Goal: Share content: Share content

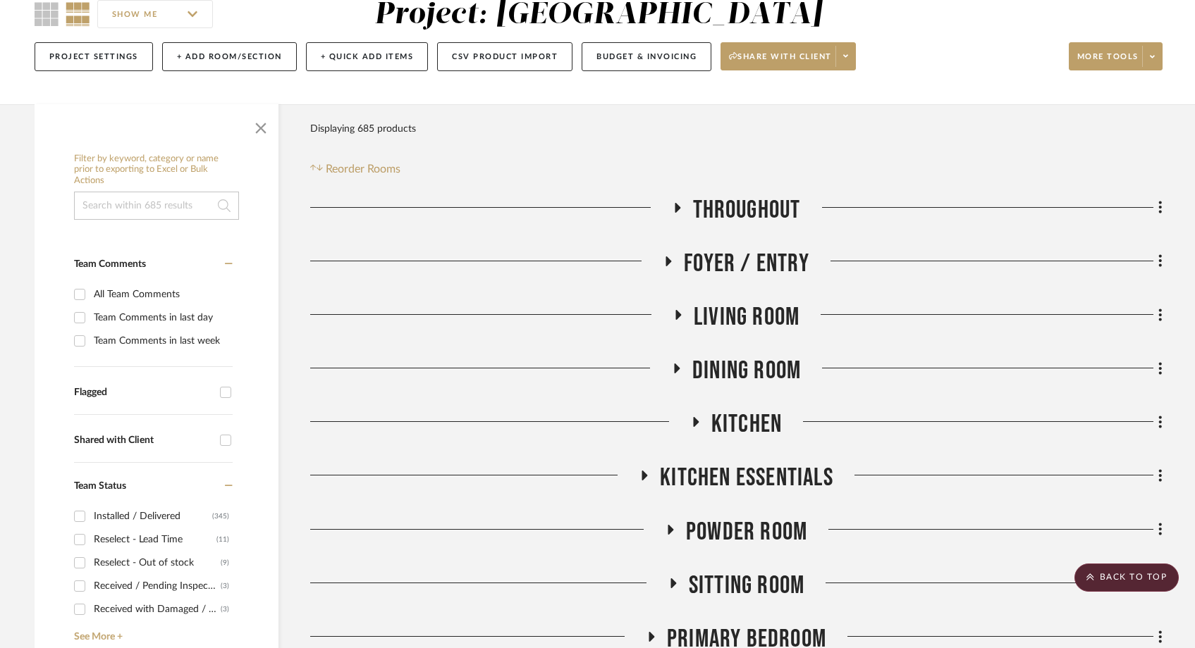
scroll to position [97, 0]
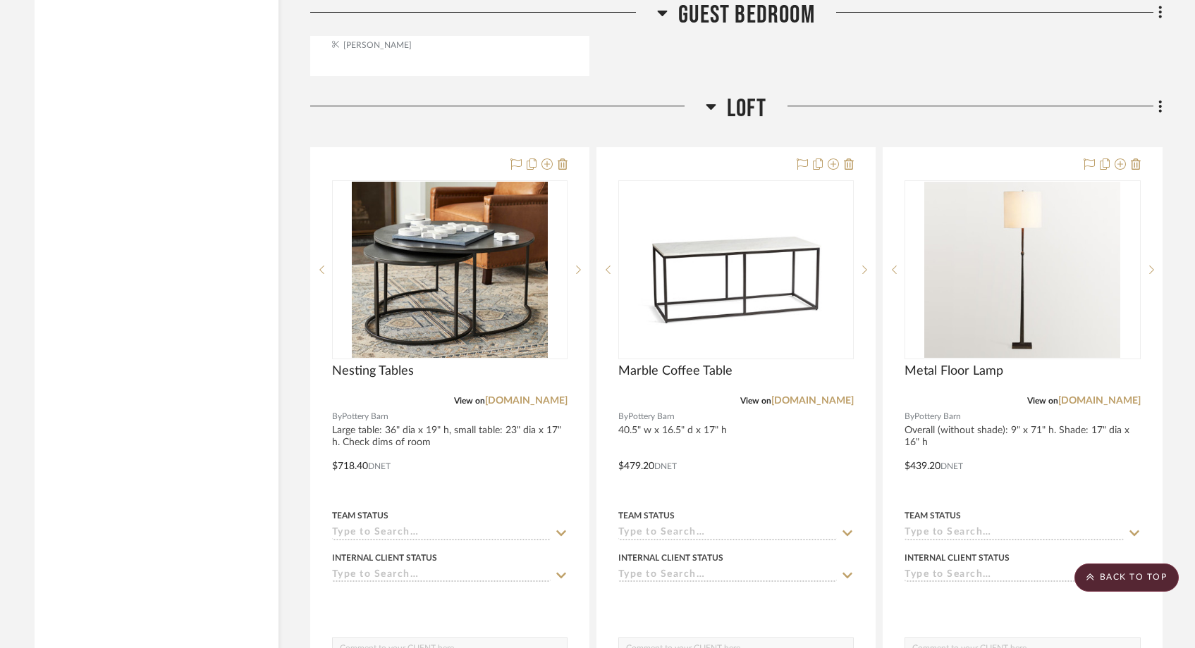
scroll to position [7018, 0]
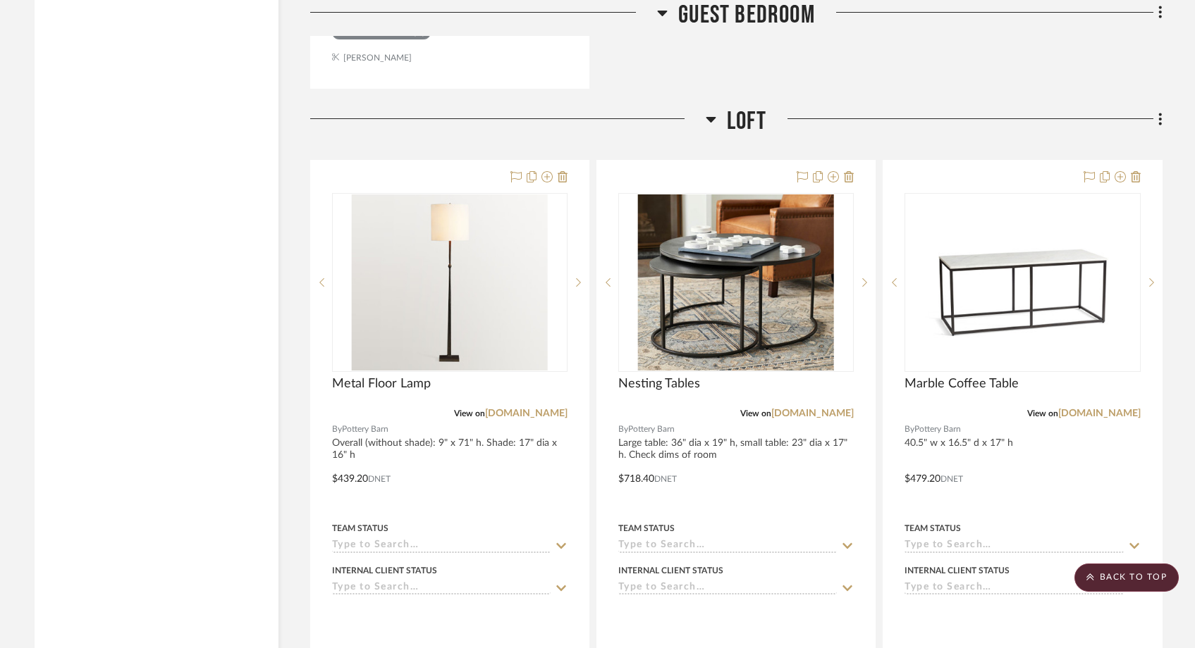
click at [863, 106] on div at bounding box center [964, 124] width 396 height 36
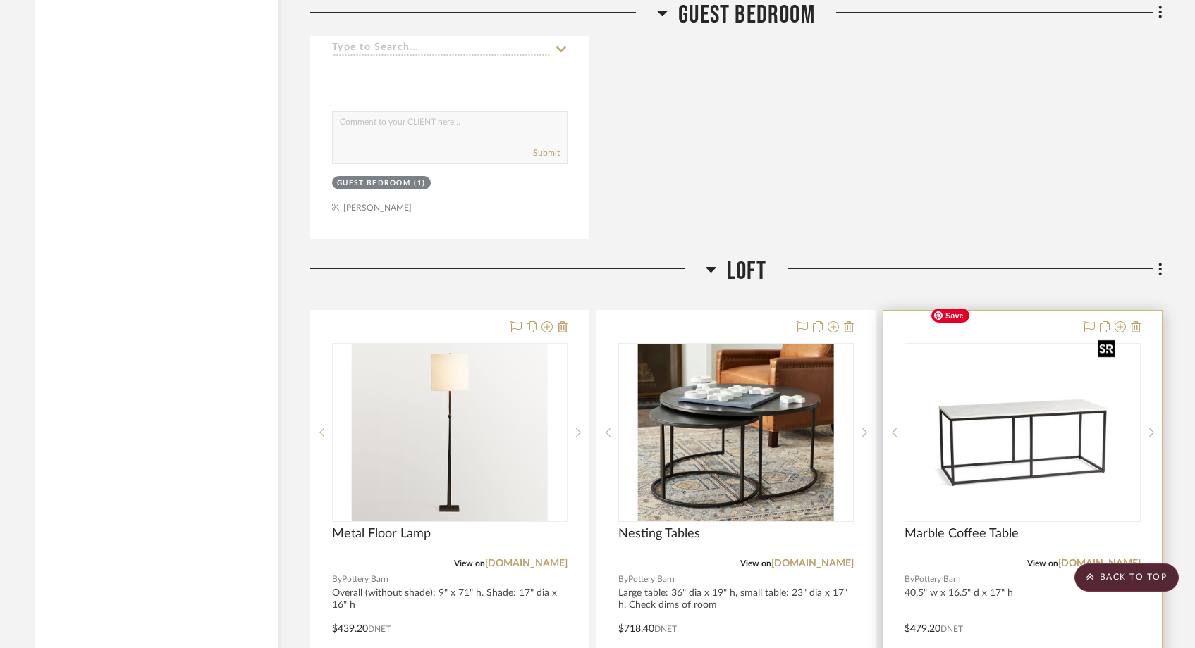
scroll to position [6871, 0]
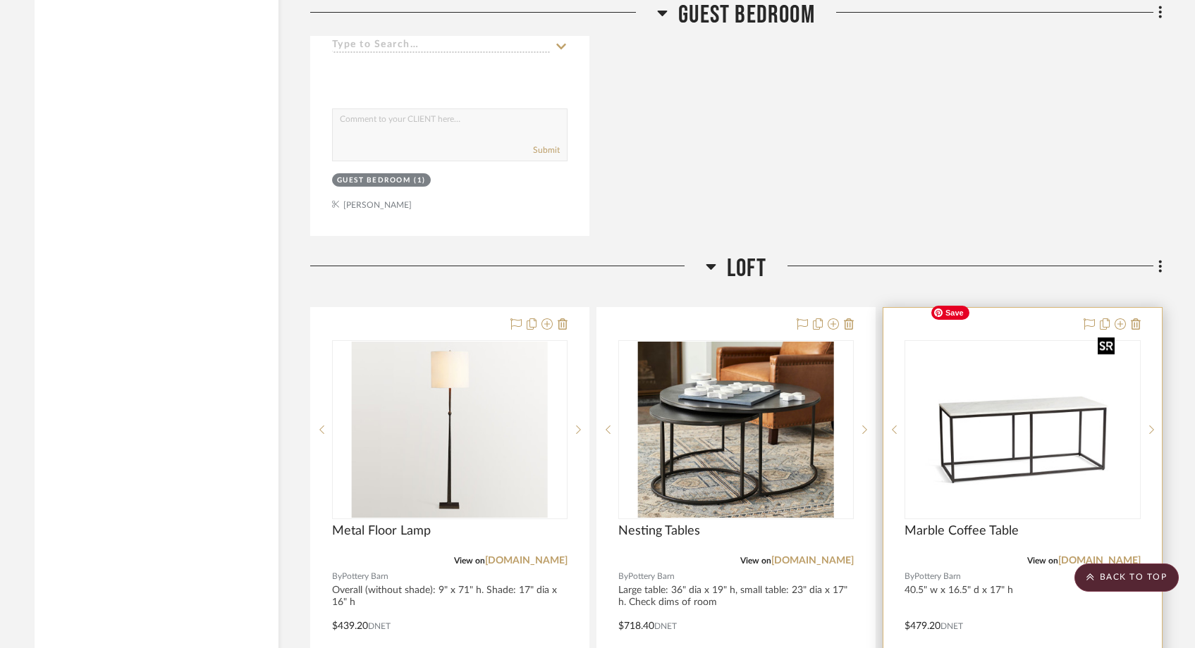
click at [963, 439] on img "0" at bounding box center [1022, 430] width 196 height 176
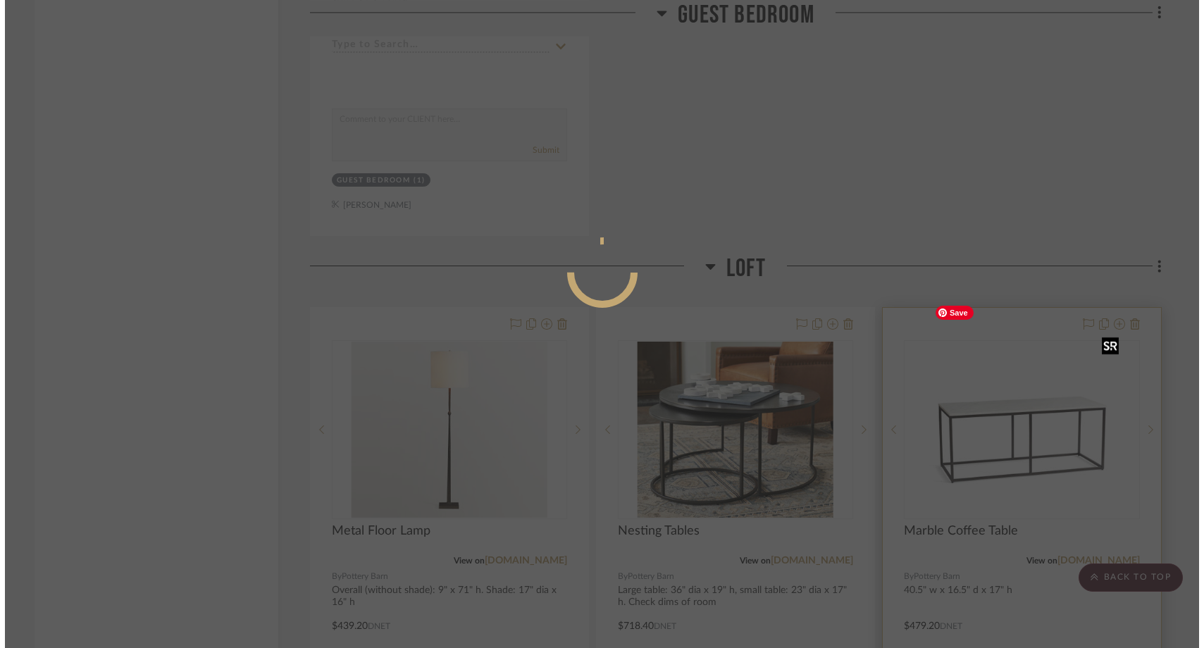
scroll to position [0, 0]
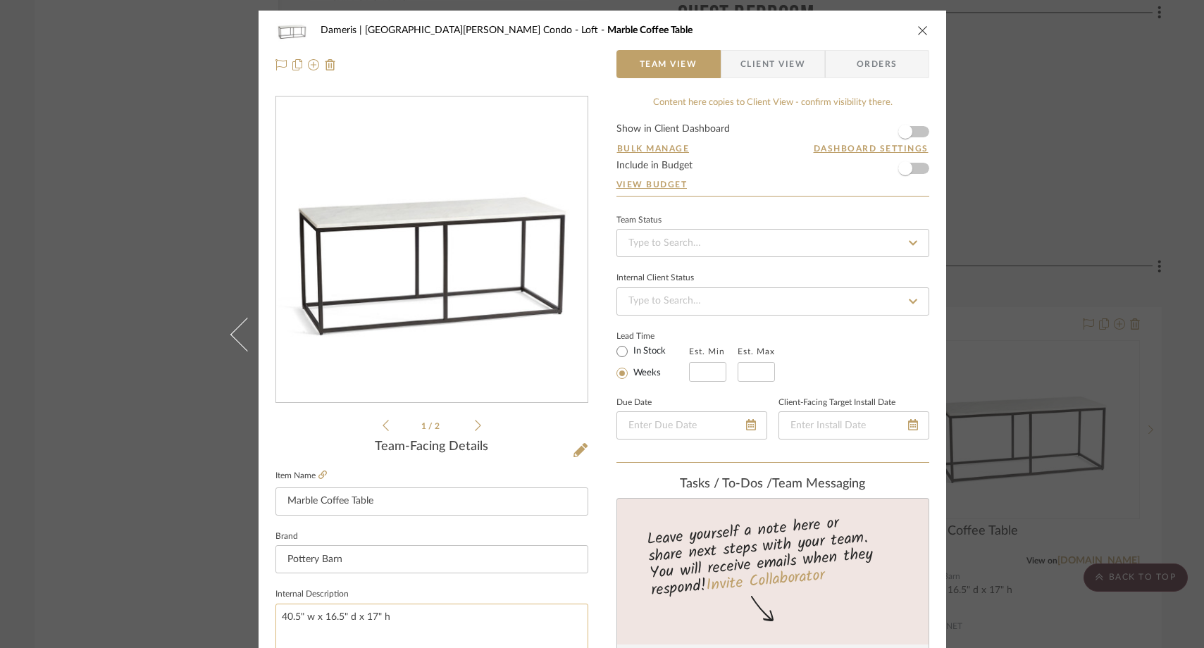
click at [417, 617] on textarea "40.5" w x 16.5" d x 17" h" at bounding box center [432, 639] width 313 height 70
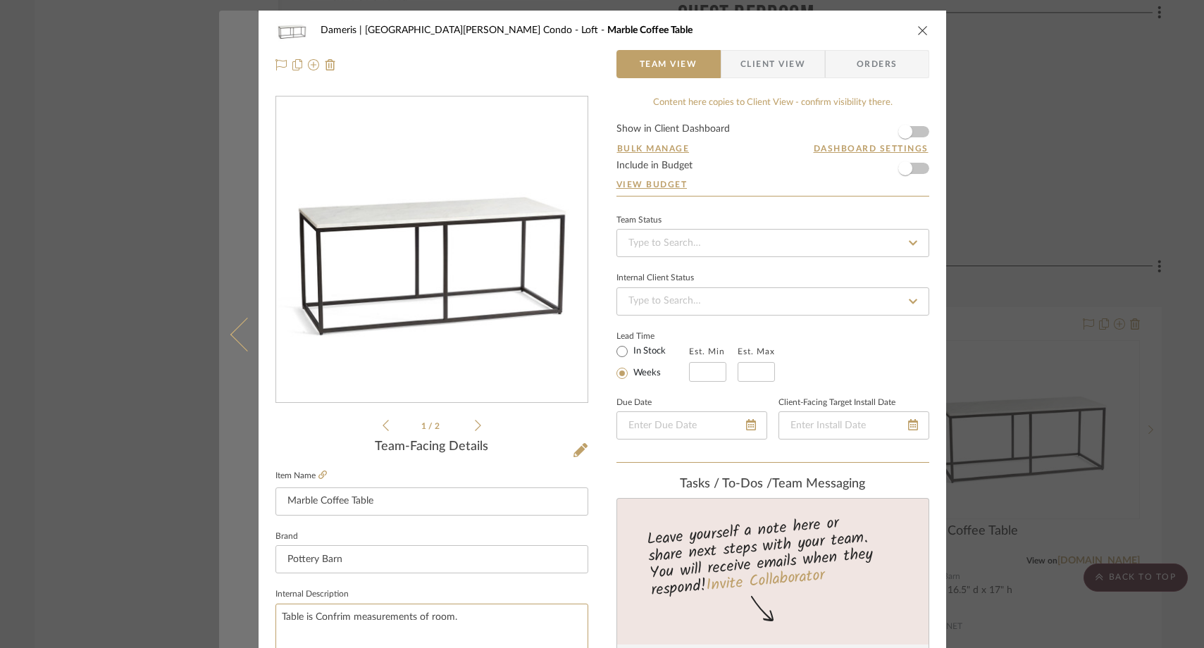
paste textarea "40.5" w x 16.5" d x 17" h"
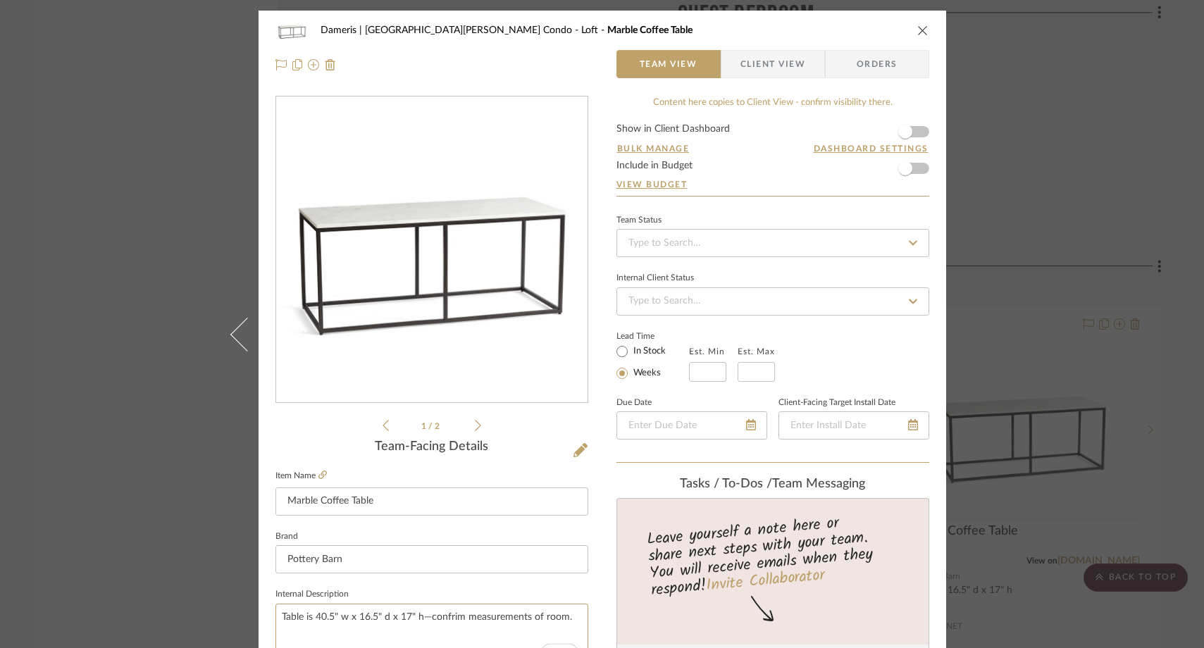
type textarea "Table is 40.5" w x 16.5" d x 17" h. Confrim measurements of room."
type textarea "Table is 40.5" w x 16.5" d x 17" h—confrim measurements of room."
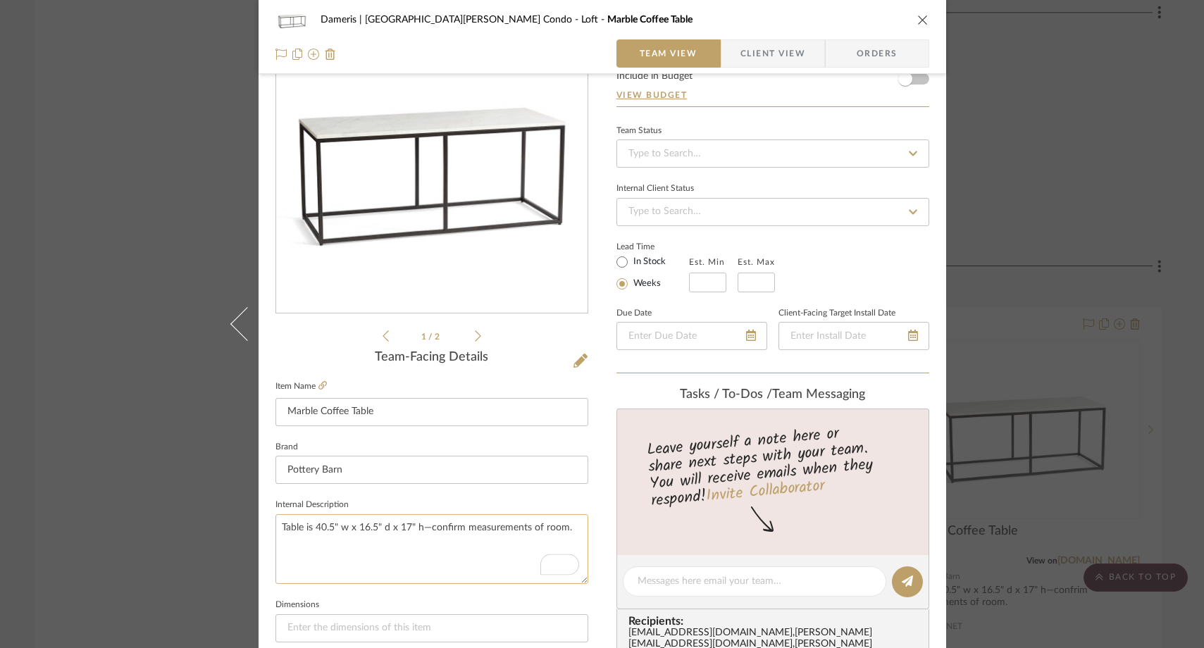
scroll to position [111, 0]
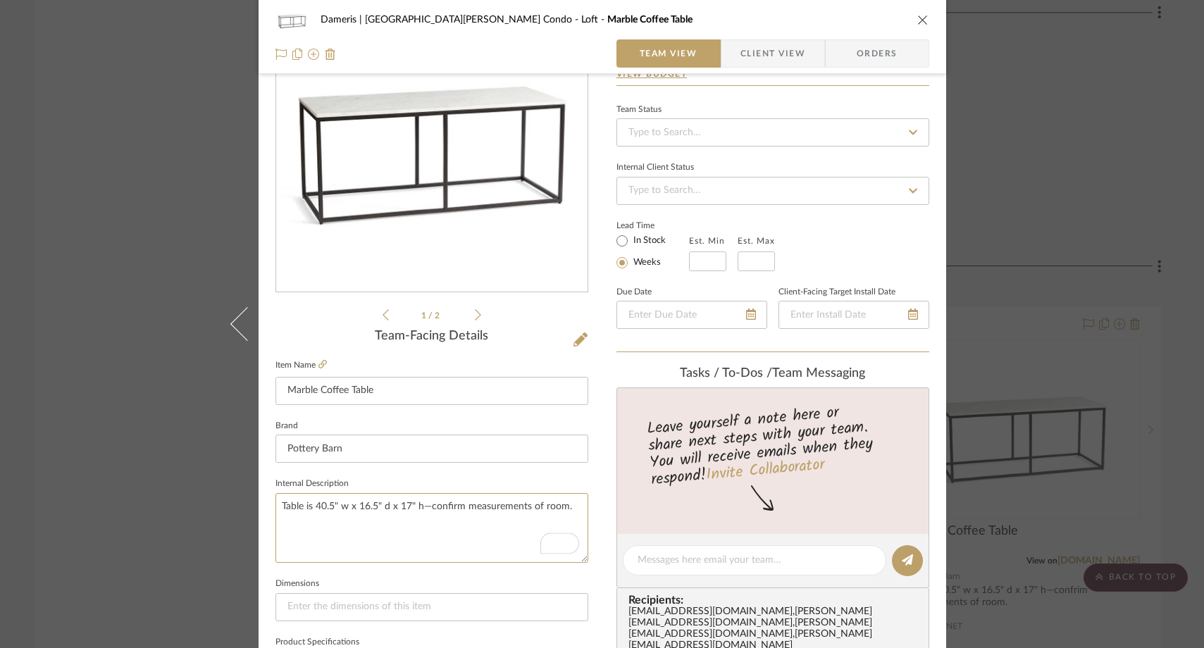
type textarea "Table is 40.5" w x 16.5" d x 17" h—confirm measurements of room."
click at [149, 294] on div "Dameris | Santa Monica Condo Loft Marble Coffee Table Team View Client View Ord…" at bounding box center [602, 324] width 1204 height 648
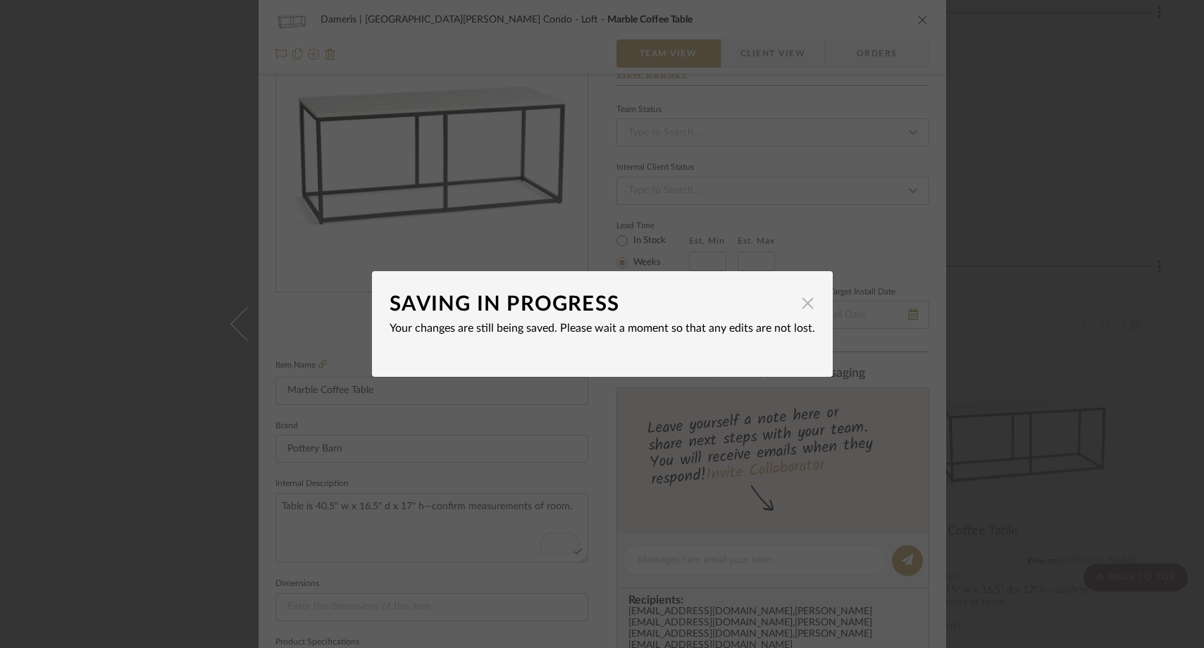
click at [797, 302] on span "button" at bounding box center [808, 303] width 28 height 28
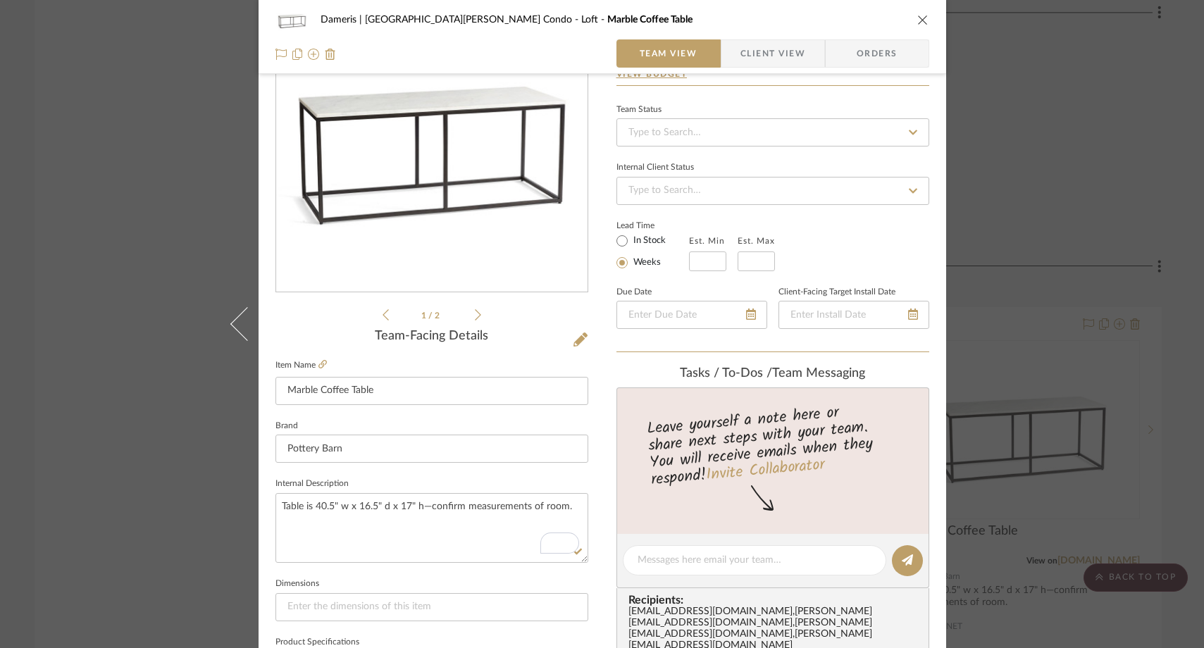
click at [174, 197] on div "Dameris | Santa Monica Condo Loft Marble Coffee Table Team View Client View Ord…" at bounding box center [602, 324] width 1204 height 648
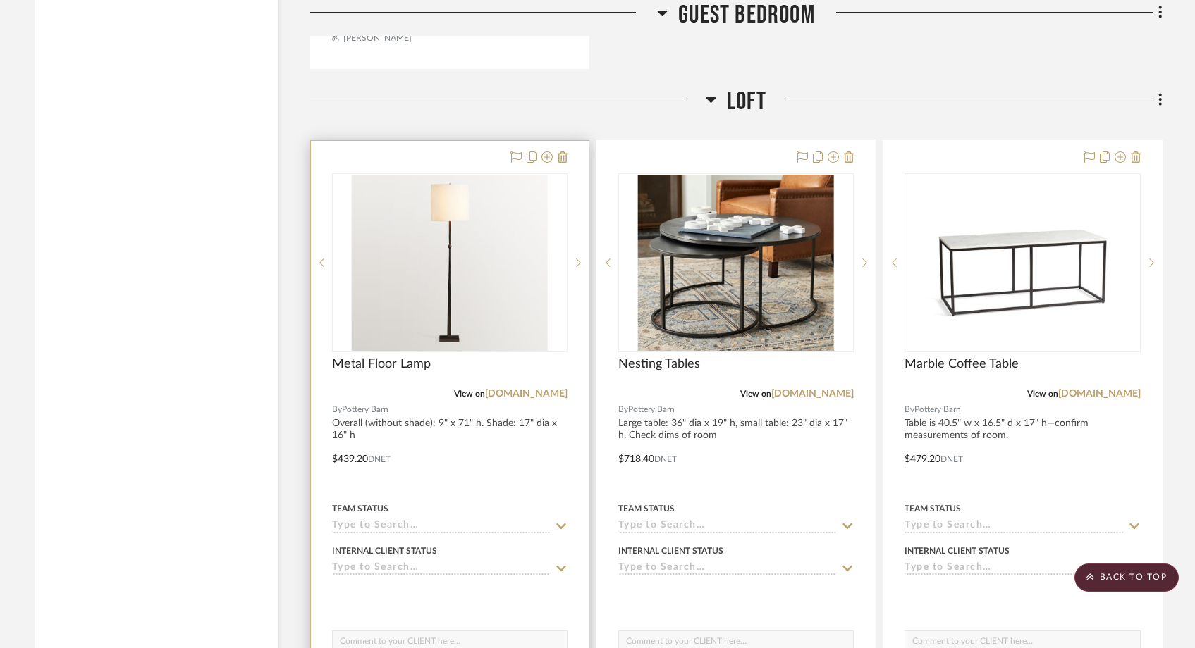
scroll to position [7021, 0]
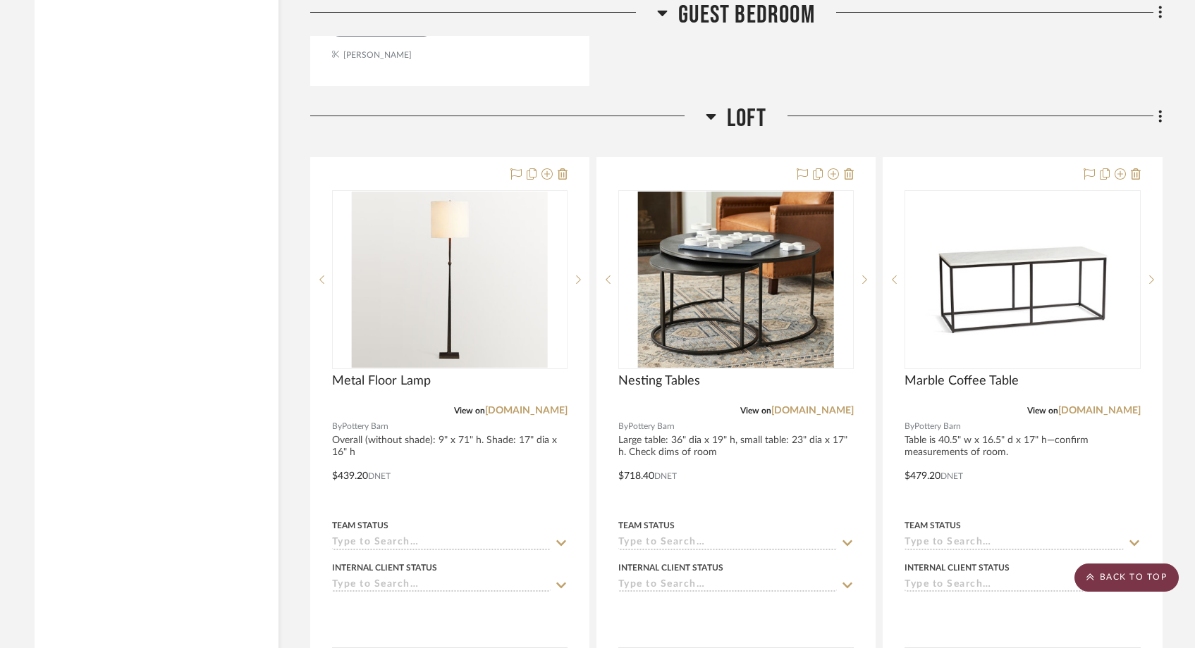
click at [1144, 581] on scroll-to-top-button "BACK TO TOP" at bounding box center [1126, 578] width 104 height 28
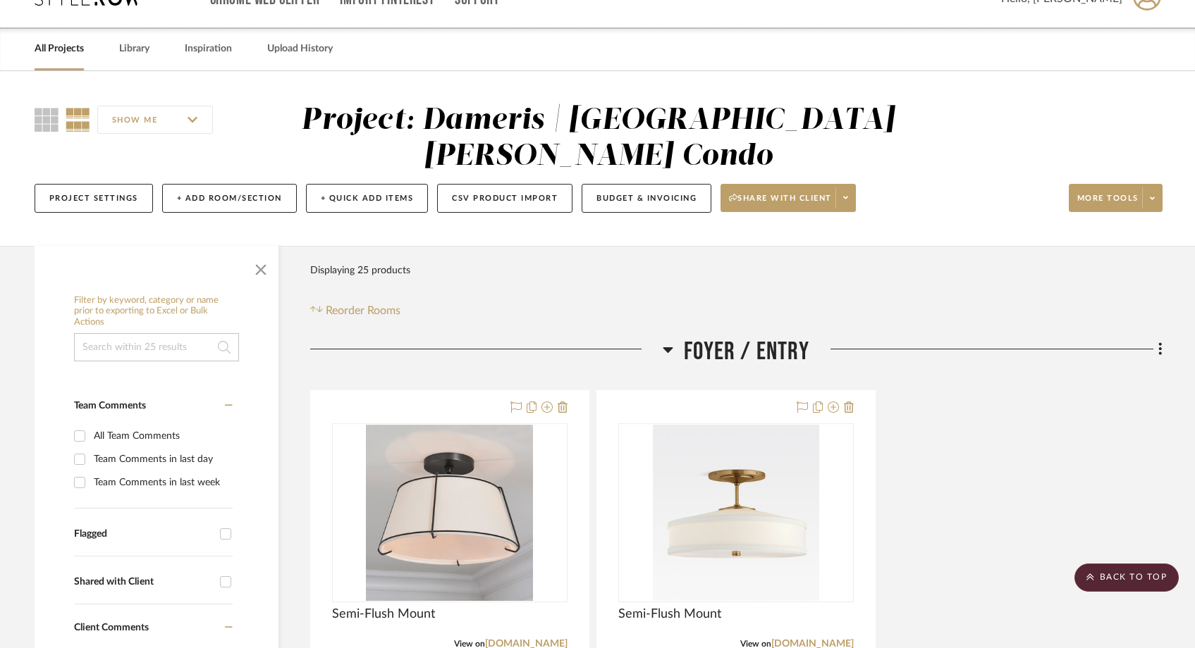
scroll to position [0, 0]
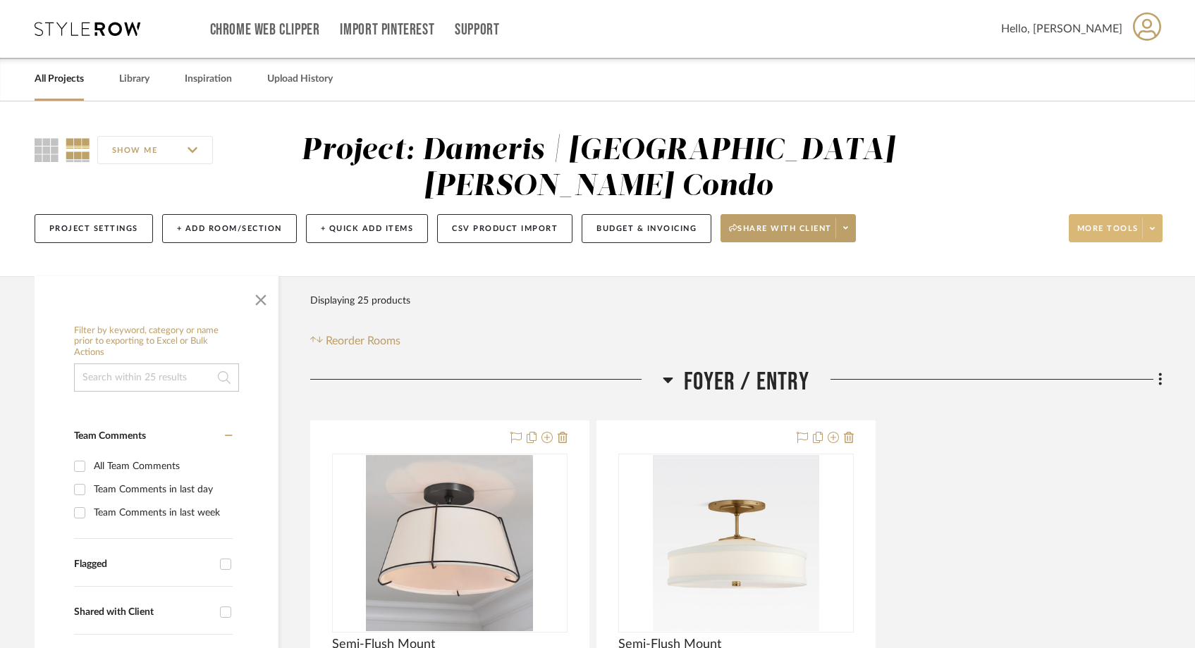
click at [1150, 225] on icon at bounding box center [1152, 229] width 5 height 8
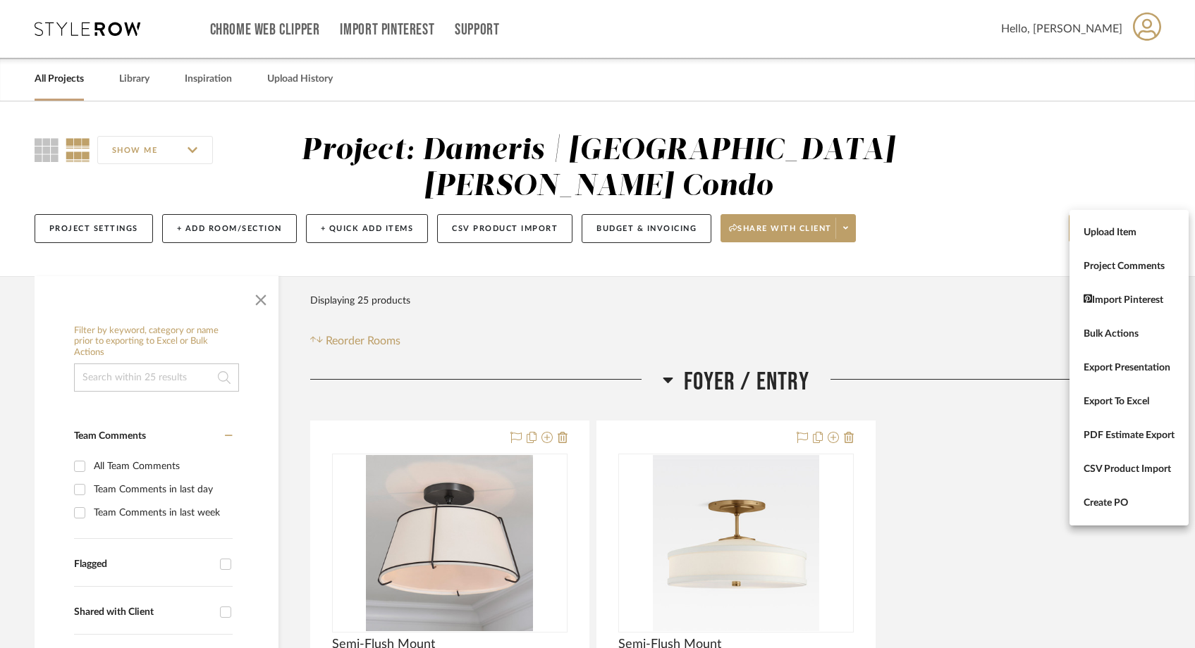
click at [975, 338] on div at bounding box center [597, 324] width 1195 height 648
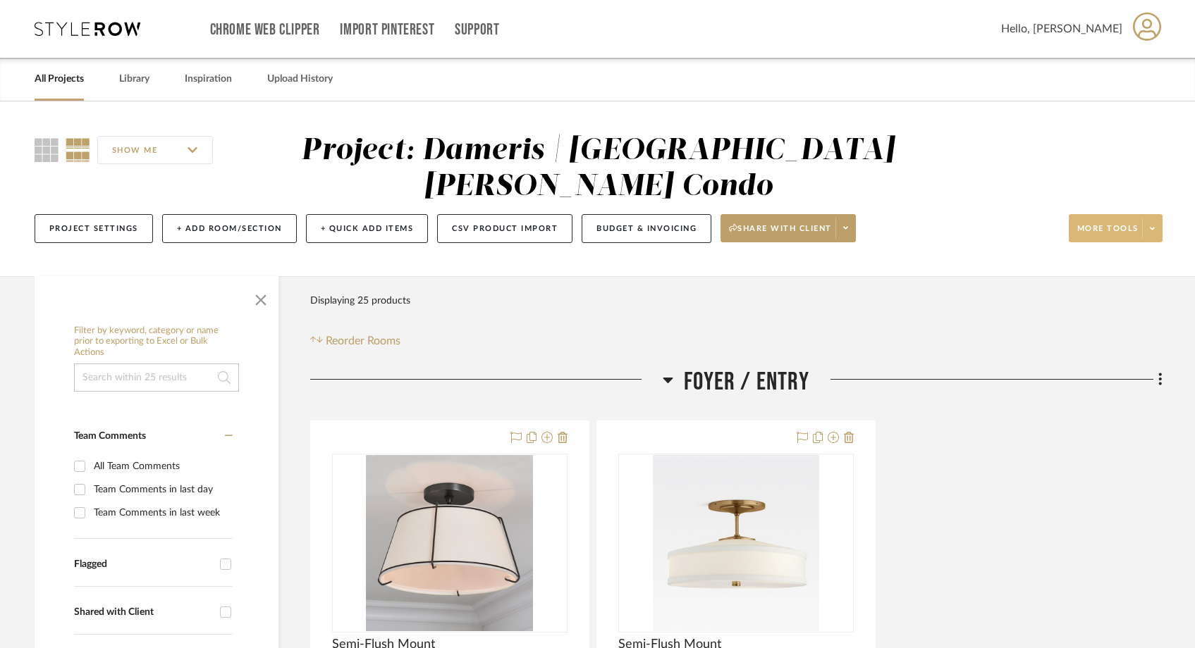
click at [1152, 225] on icon at bounding box center [1152, 229] width 5 height 8
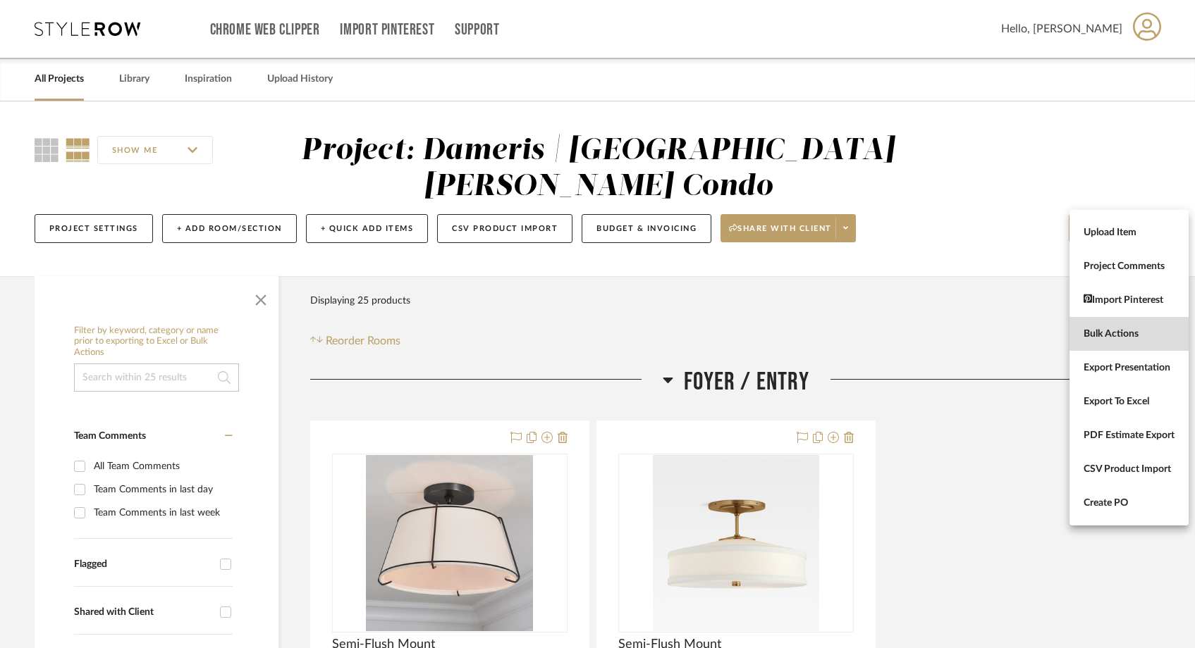
click at [1097, 333] on span "Bulk Actions" at bounding box center [1128, 334] width 91 height 12
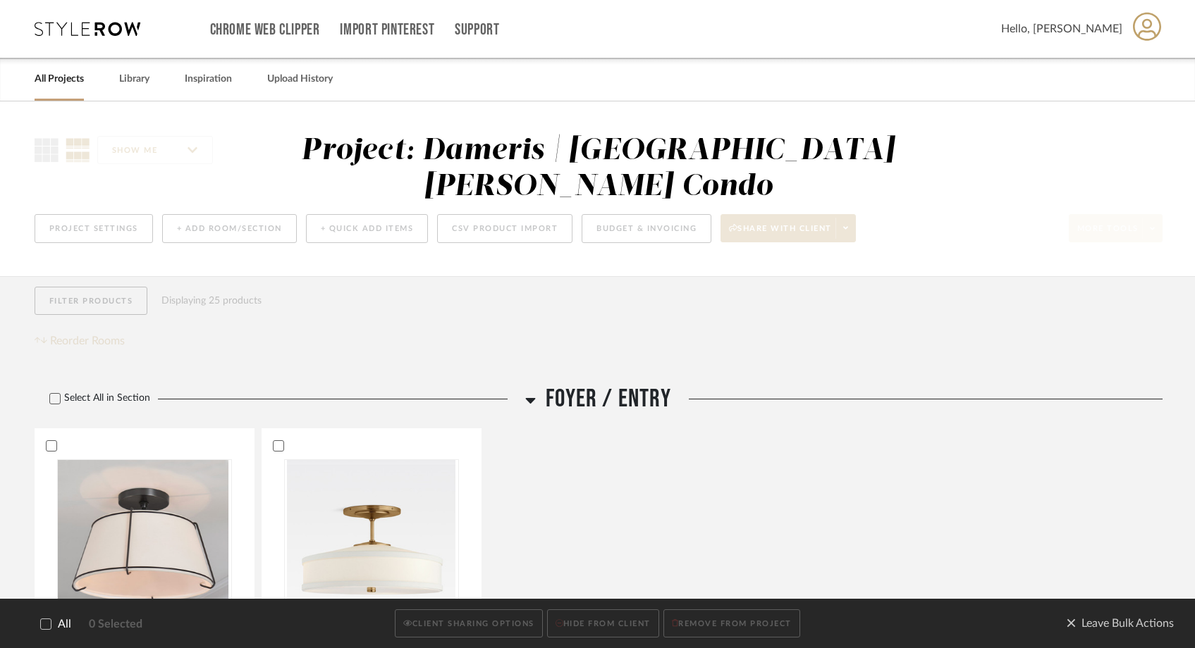
click at [44, 626] on icon at bounding box center [46, 625] width 10 height 10
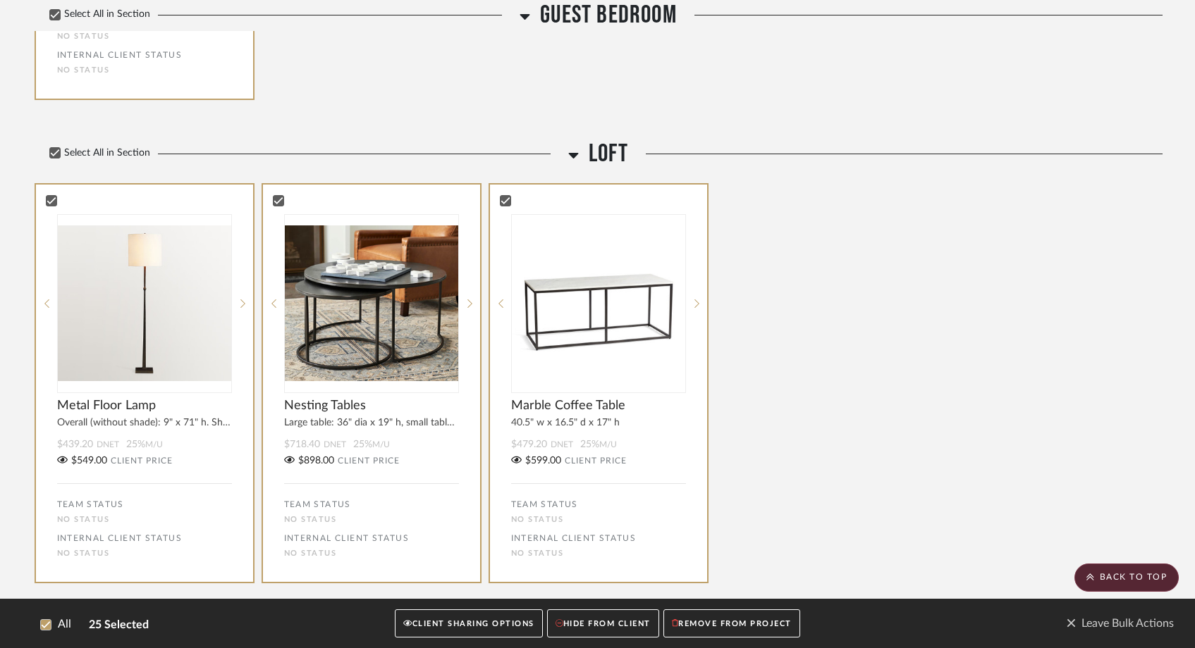
scroll to position [4449, 0]
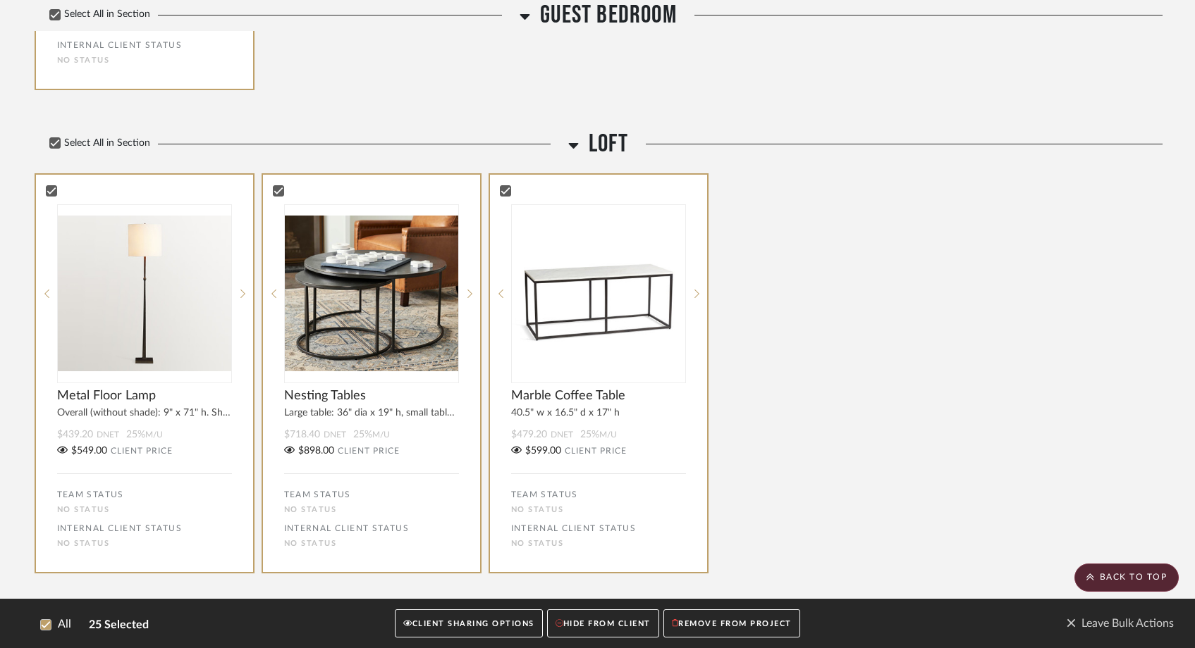
click at [484, 625] on button "CLIENT SHARING OPTIONS" at bounding box center [468, 624] width 147 height 29
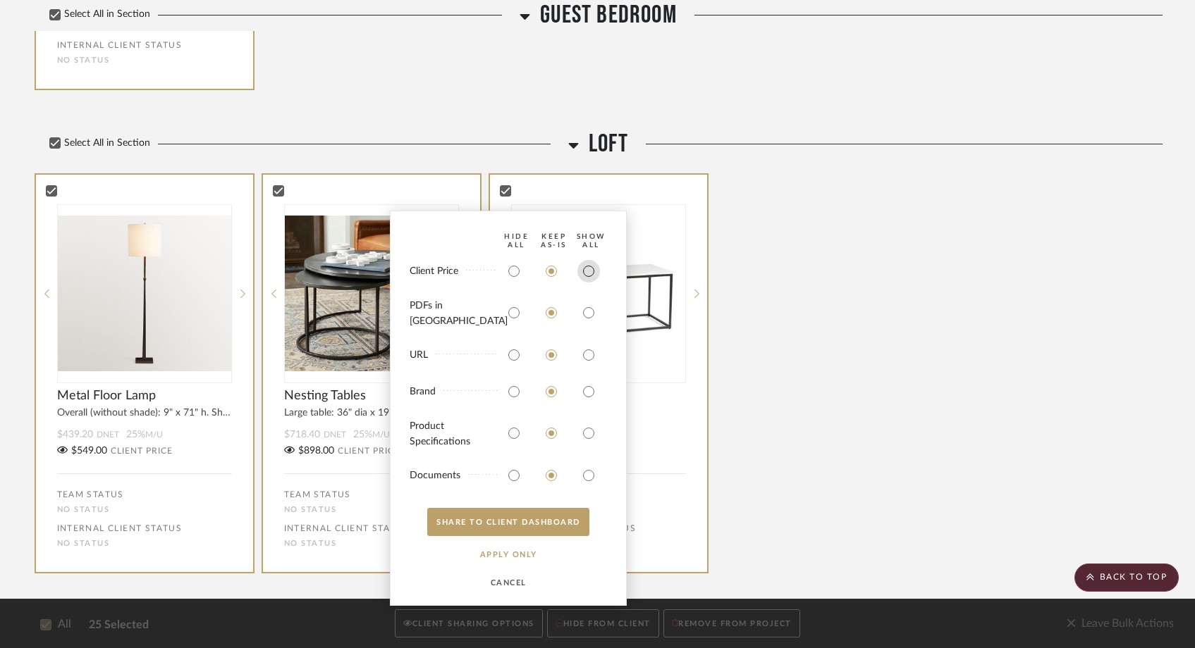
click at [591, 281] on input "radio" at bounding box center [588, 271] width 23 height 23
radio input "true"
click at [588, 310] on input "radio" at bounding box center [588, 313] width 23 height 23
radio input "true"
click at [491, 517] on button "SHARE TO CLIENT Dashboard" at bounding box center [508, 522] width 162 height 28
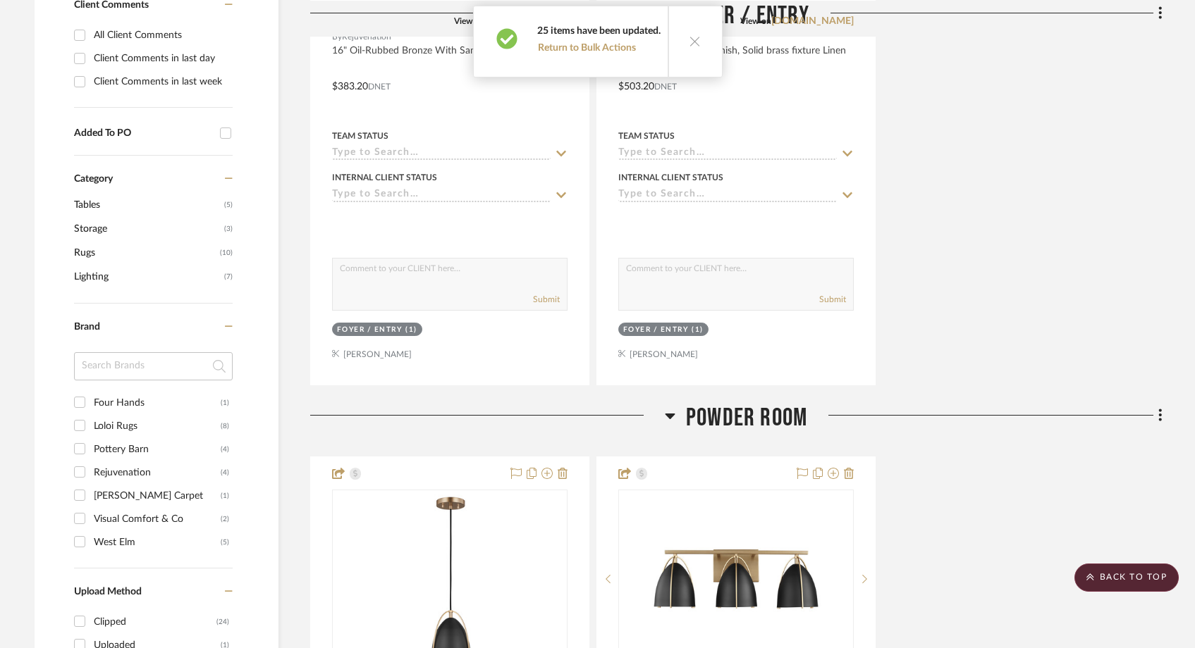
scroll to position [0, 0]
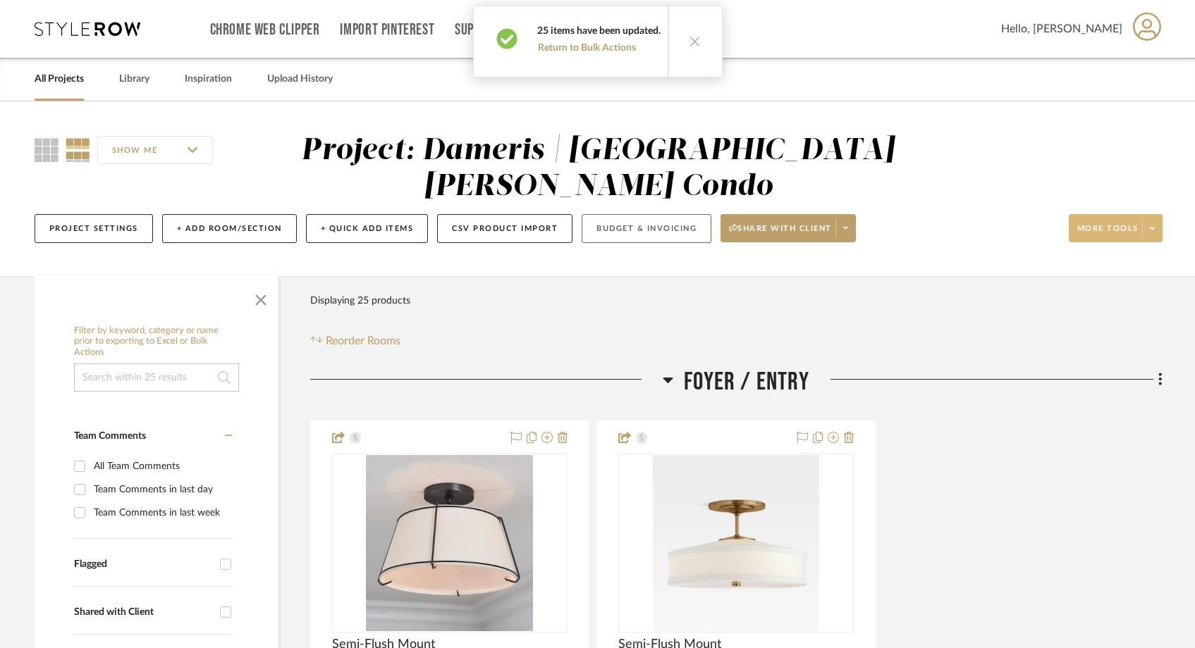
click at [648, 214] on button "Budget & Invoicing" at bounding box center [646, 228] width 130 height 29
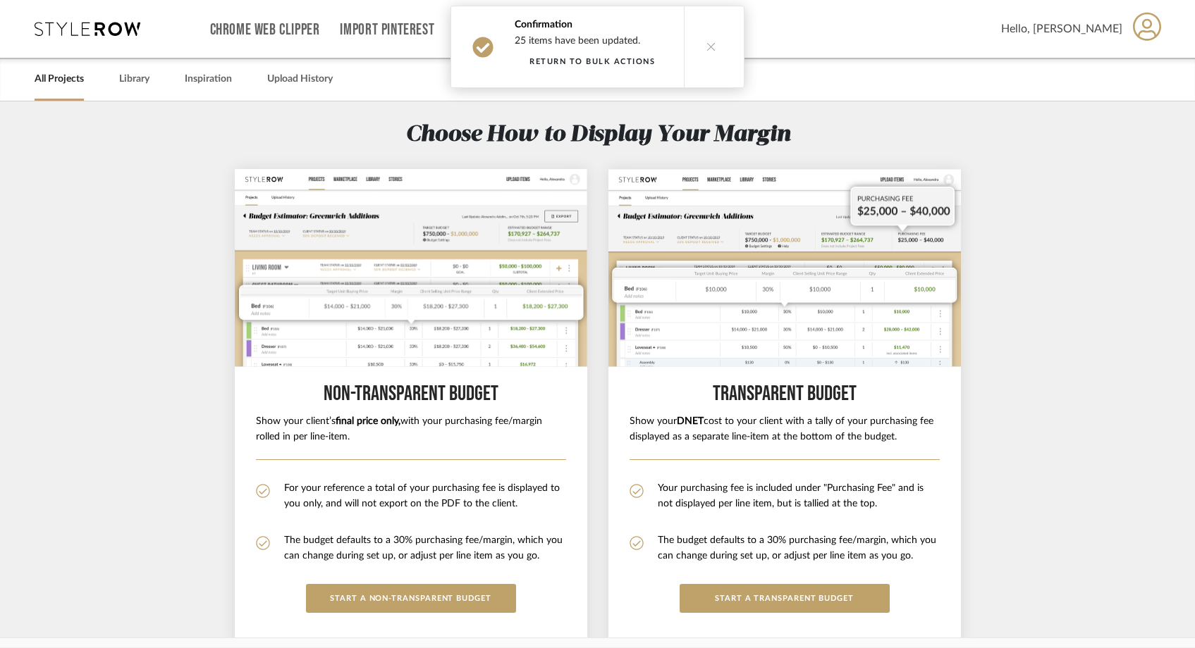
click at [698, 40] on button at bounding box center [711, 46] width 54 height 81
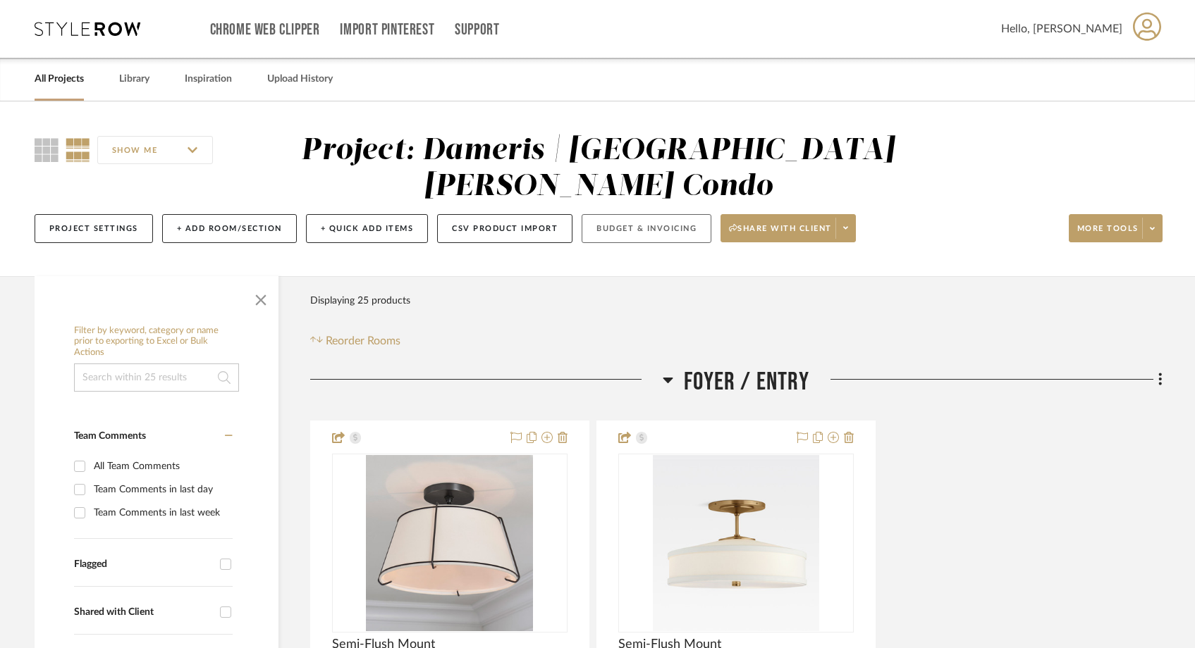
click at [652, 214] on button "Budget & Invoicing" at bounding box center [646, 228] width 130 height 29
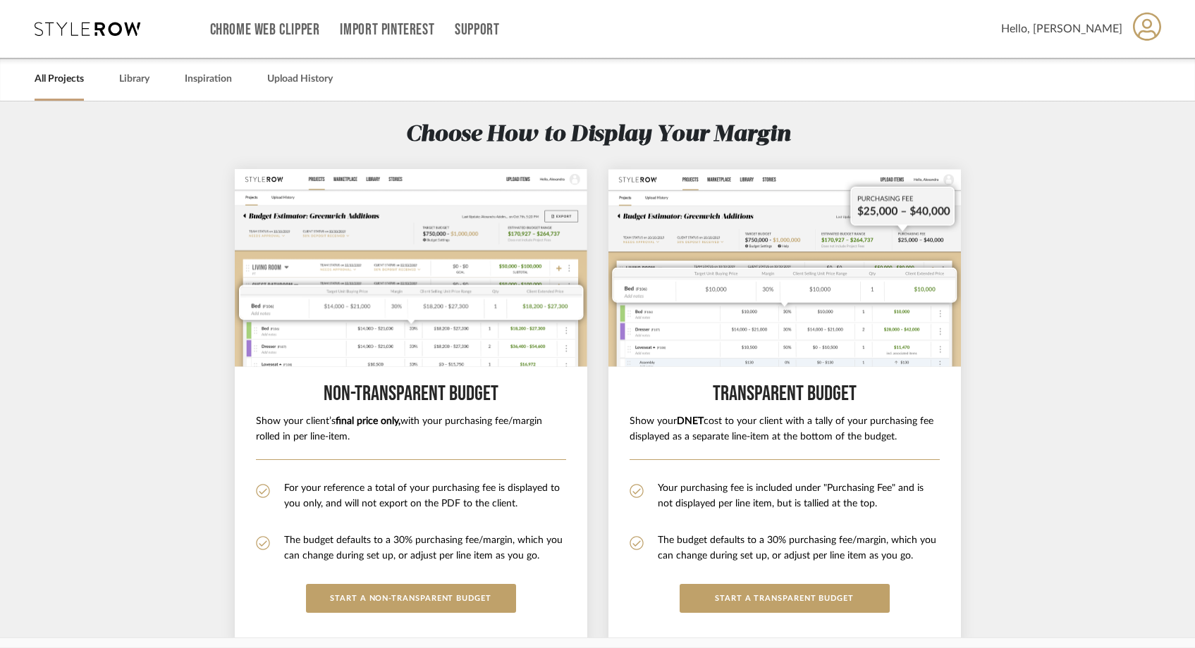
click at [70, 80] on link "All Projects" at bounding box center [59, 79] width 49 height 19
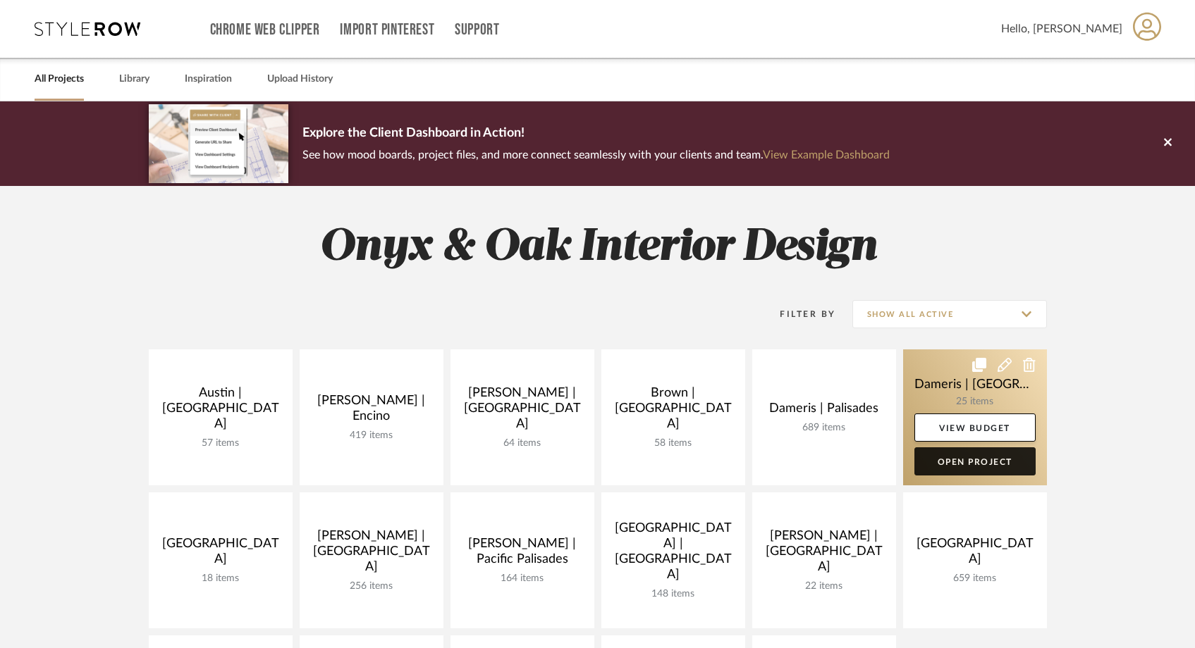
click at [949, 466] on link "Open Project" at bounding box center [974, 462] width 121 height 28
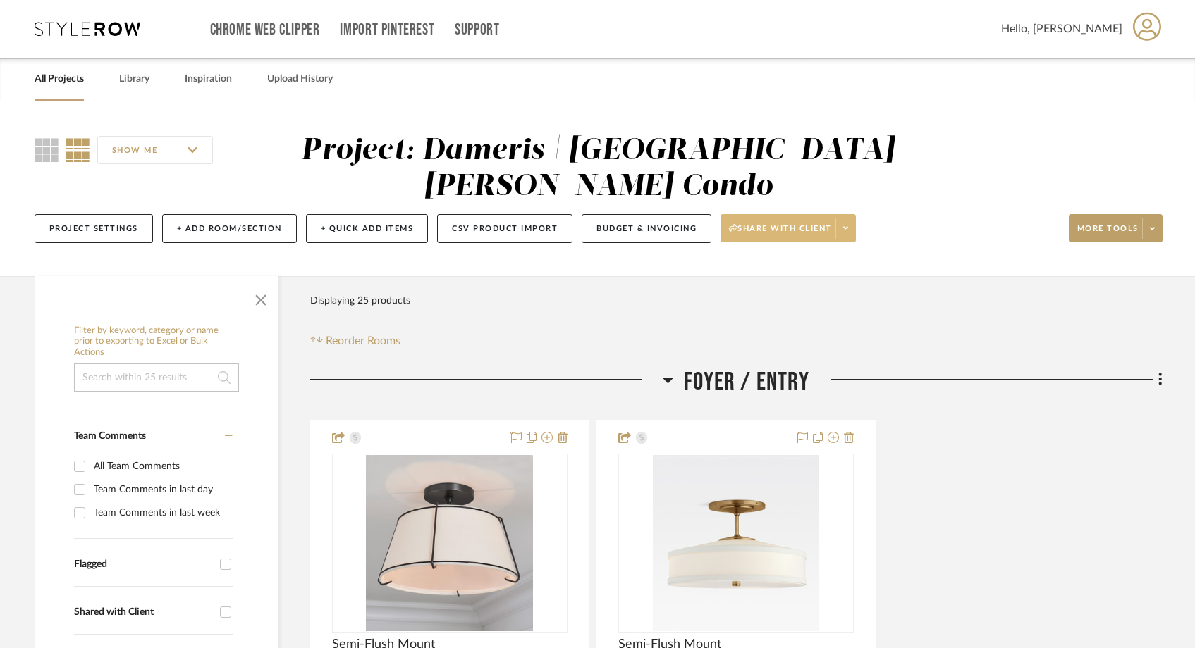
click at [846, 224] on icon at bounding box center [845, 228] width 5 height 8
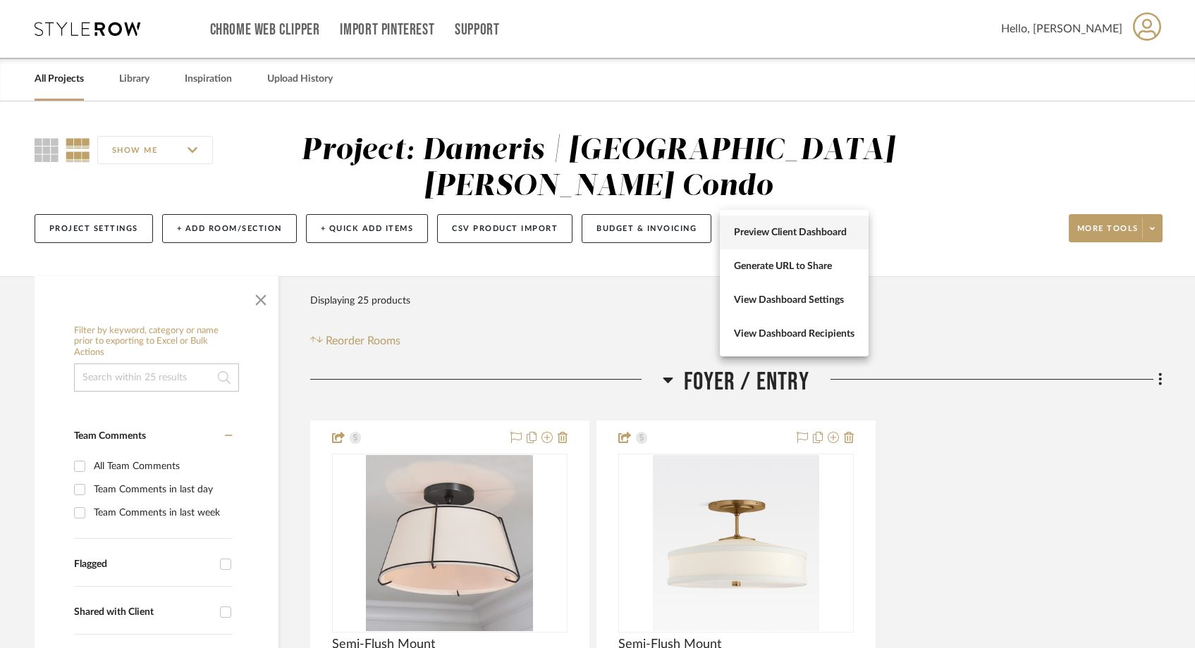
click at [832, 227] on span "Preview Client Dashboard" at bounding box center [794, 233] width 121 height 12
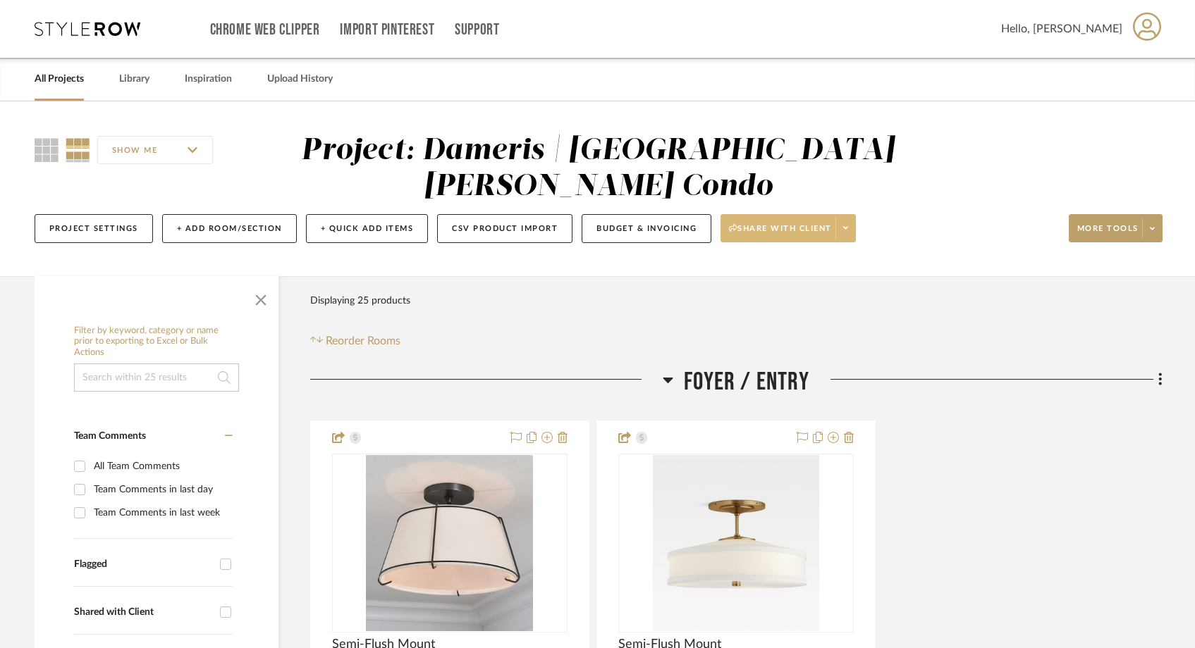
click at [847, 225] on fa-icon at bounding box center [845, 229] width 5 height 8
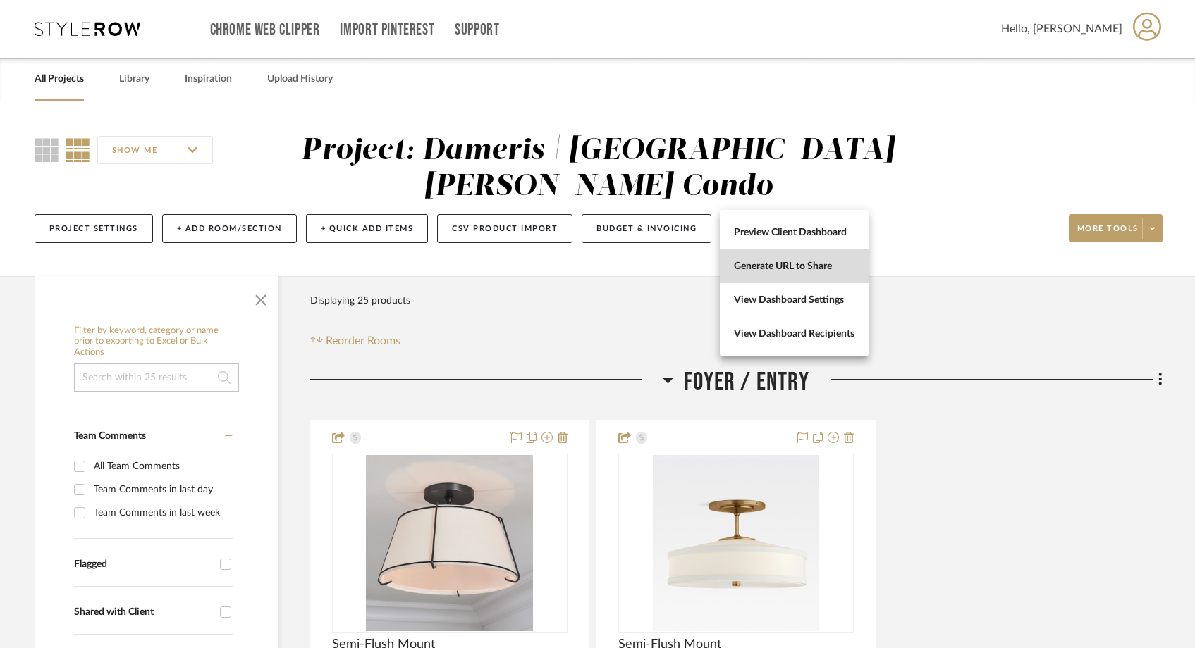
click at [795, 270] on span "Generate URL to Share" at bounding box center [794, 267] width 121 height 12
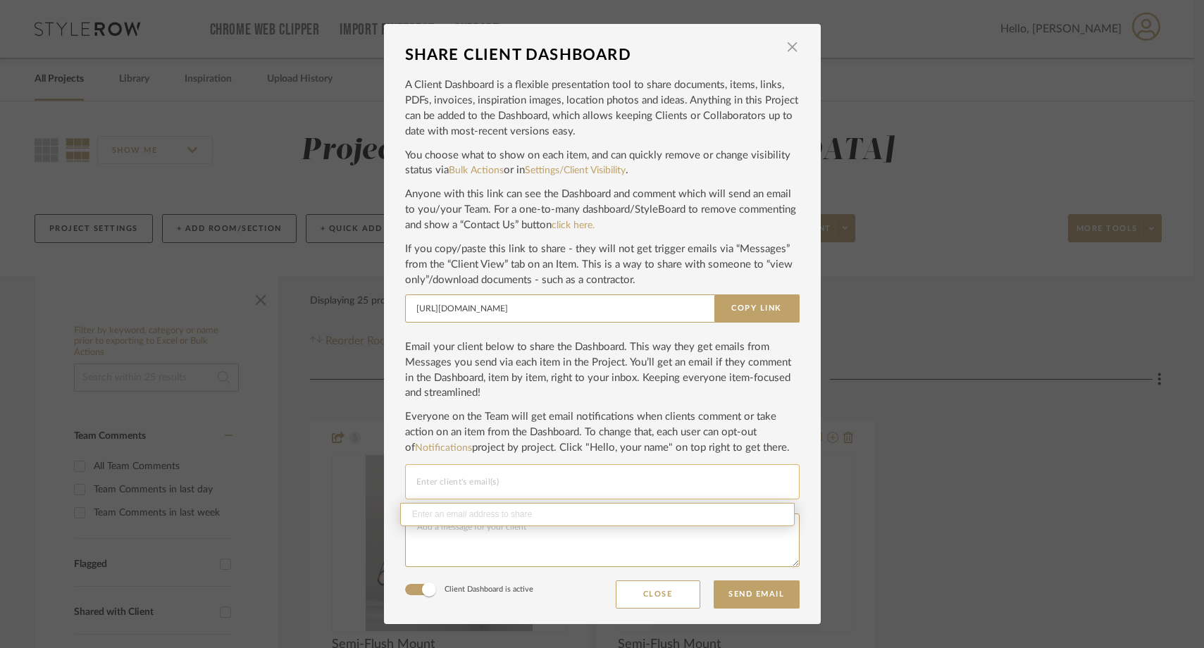
click at [510, 474] on input "Email selection" at bounding box center [603, 482] width 372 height 17
type input "p"
paste input "Damerispeter@gmail.com"
type input "Damerispeter@gmail.com"
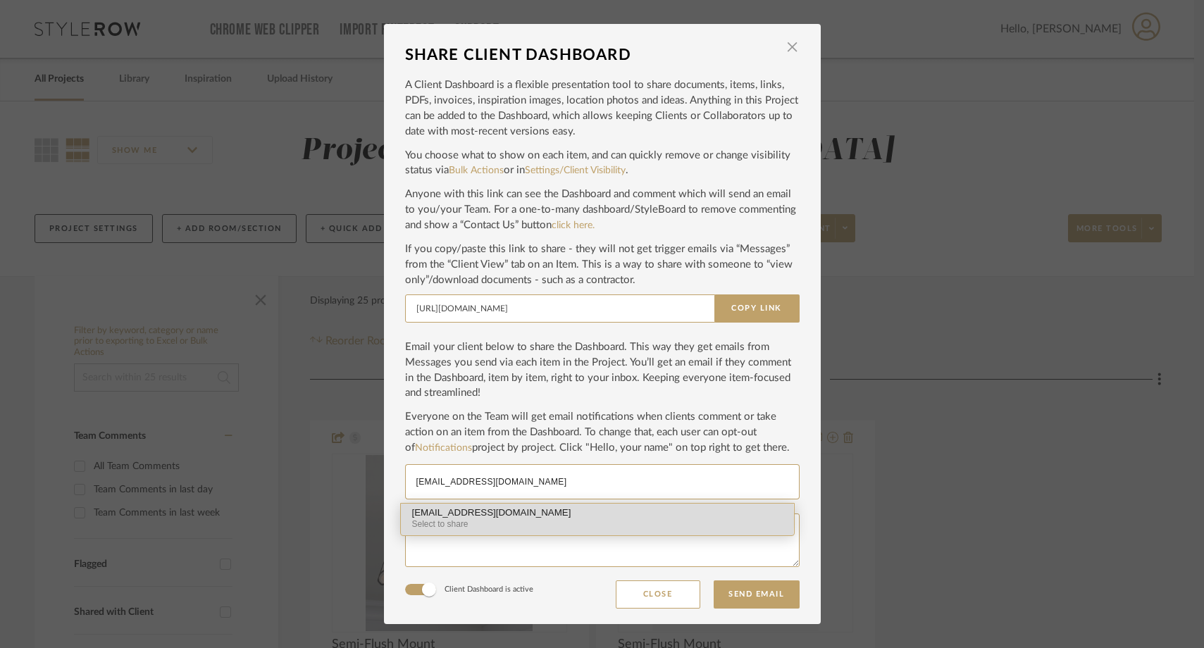
click at [450, 519] on div "Select to share" at bounding box center [597, 524] width 371 height 13
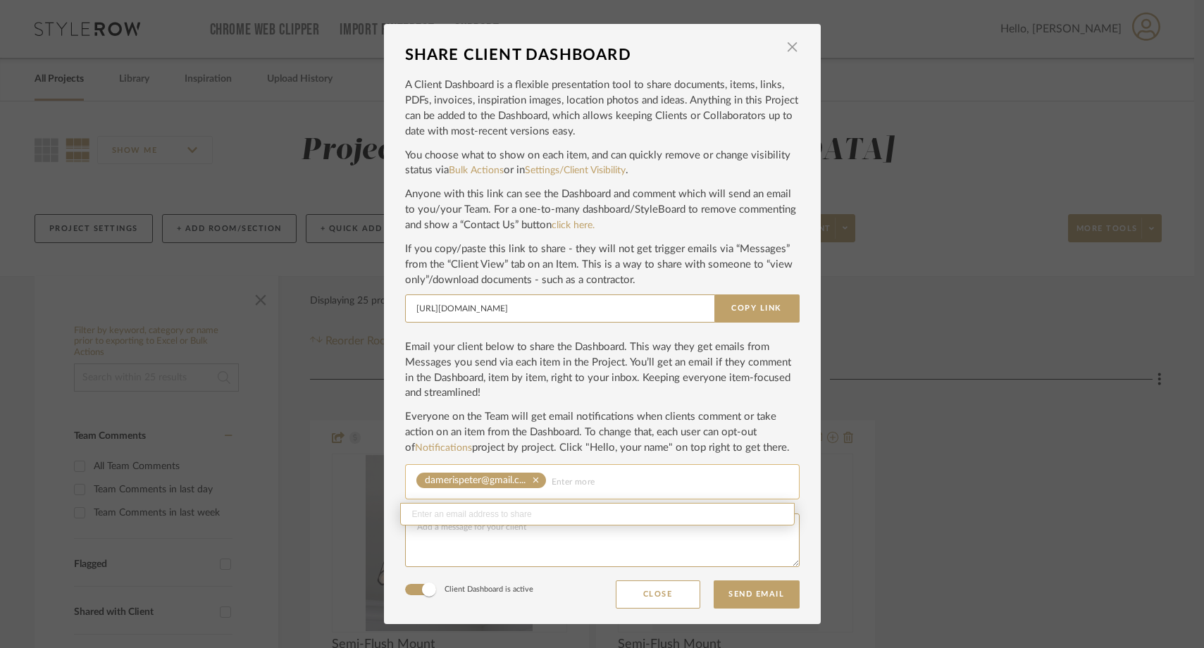
paste input "helenedameris@gmail.com"
type input "helenedameris@gmail.com"
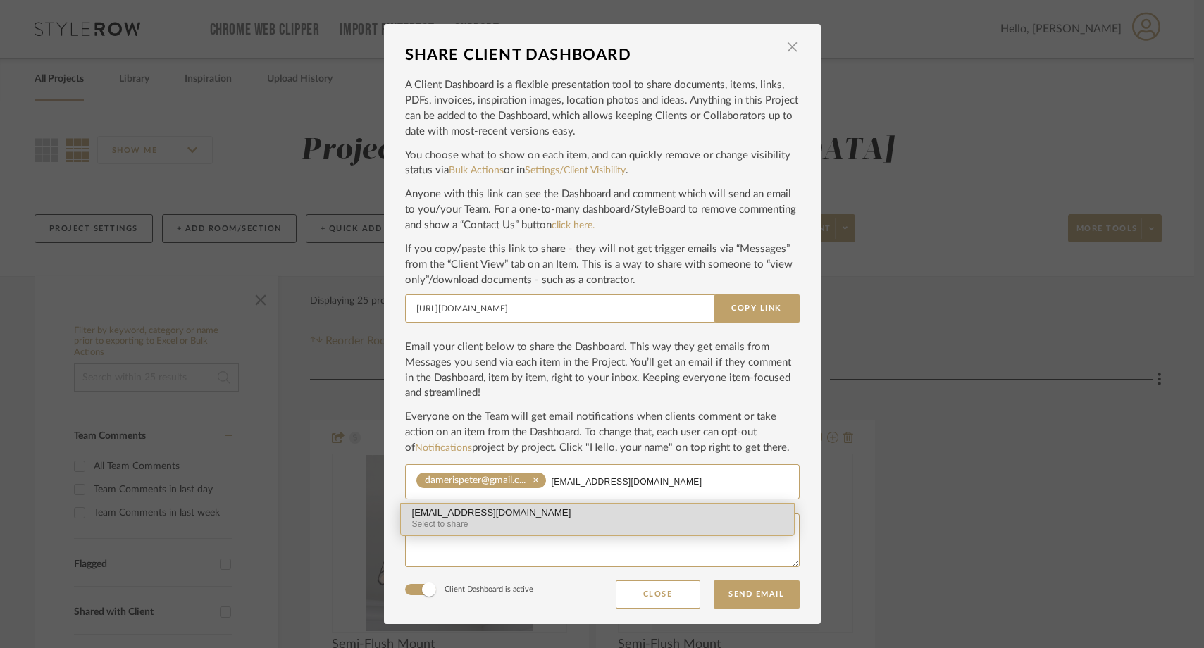
click at [517, 524] on div "Select to share" at bounding box center [597, 524] width 371 height 13
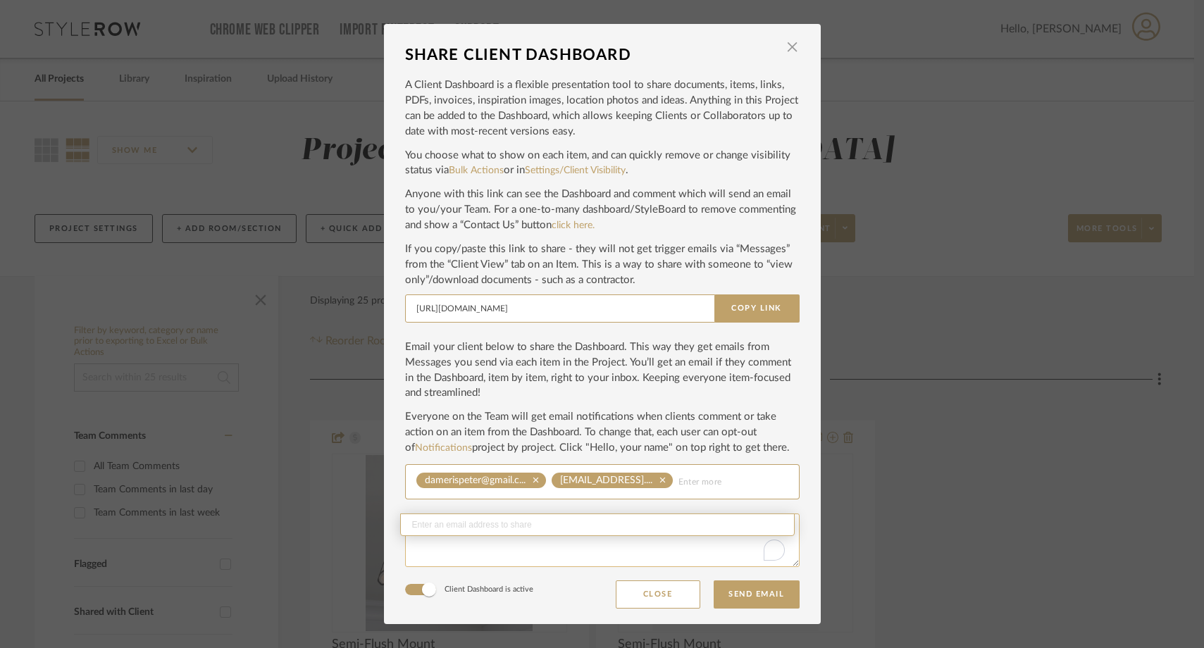
click at [495, 555] on textarea "To enrich screen reader interactions, please activate Accessibility in Grammarl…" at bounding box center [602, 541] width 395 height 54
click at [725, 608] on button "Send Email" at bounding box center [757, 595] width 86 height 28
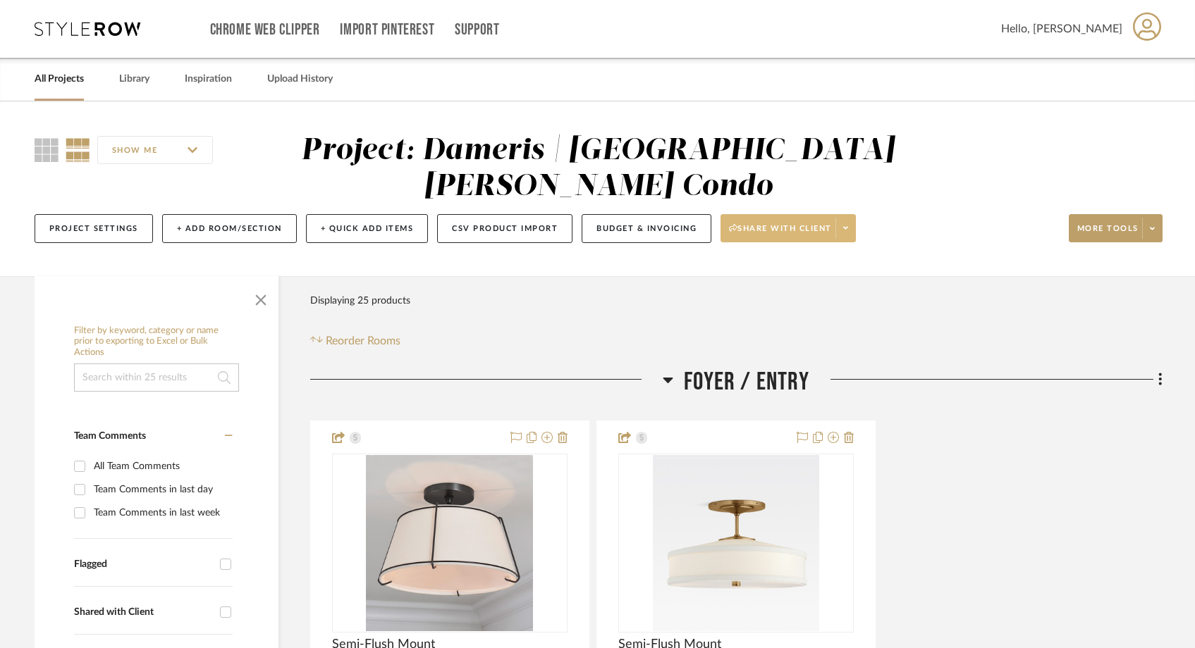
click at [815, 223] on span "Share with client" at bounding box center [780, 233] width 103 height 21
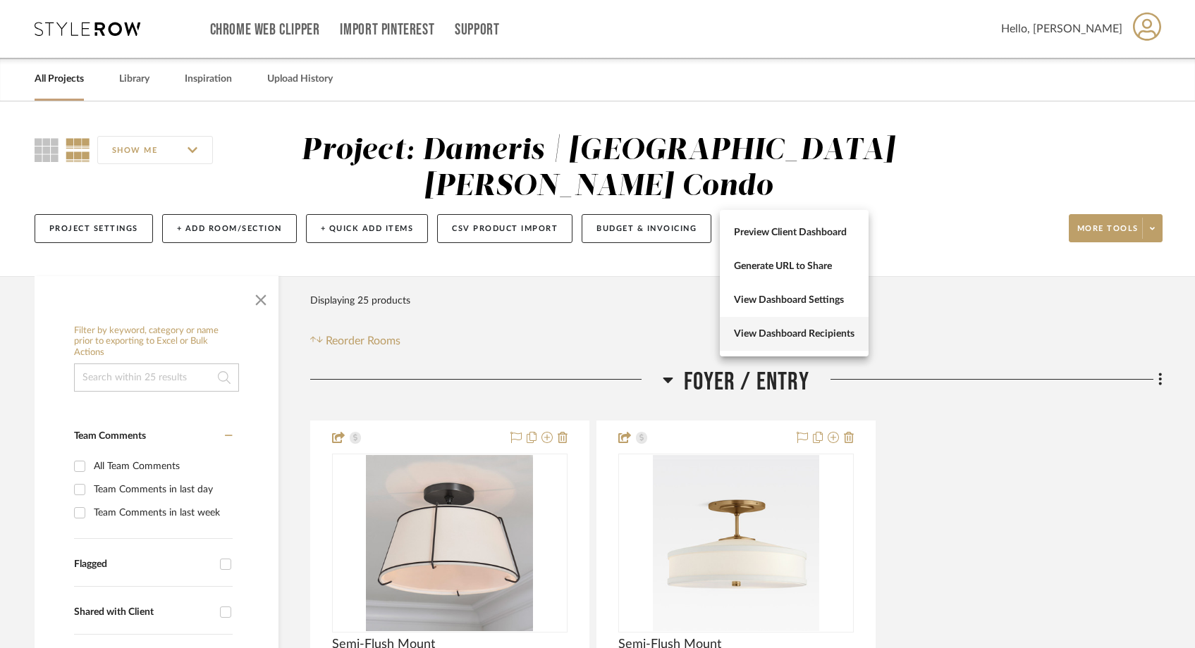
click at [767, 336] on span "View Dashboard Recipients" at bounding box center [794, 334] width 121 height 12
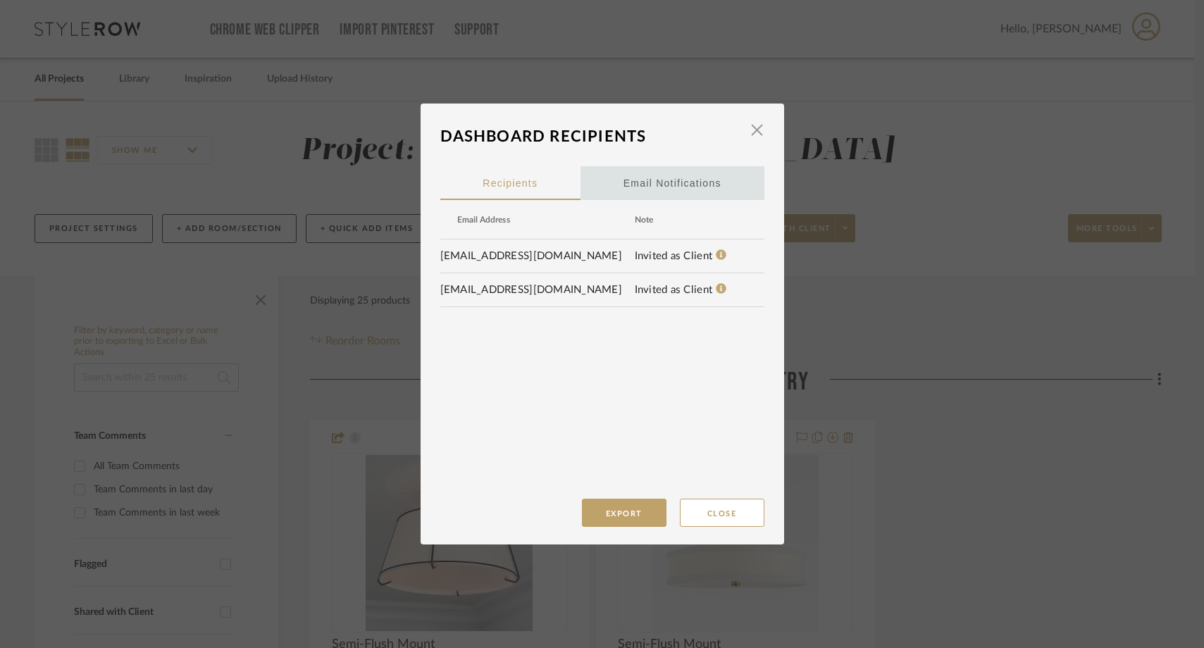
click at [670, 185] on div "Email Notifications" at bounding box center [673, 183] width 98 height 35
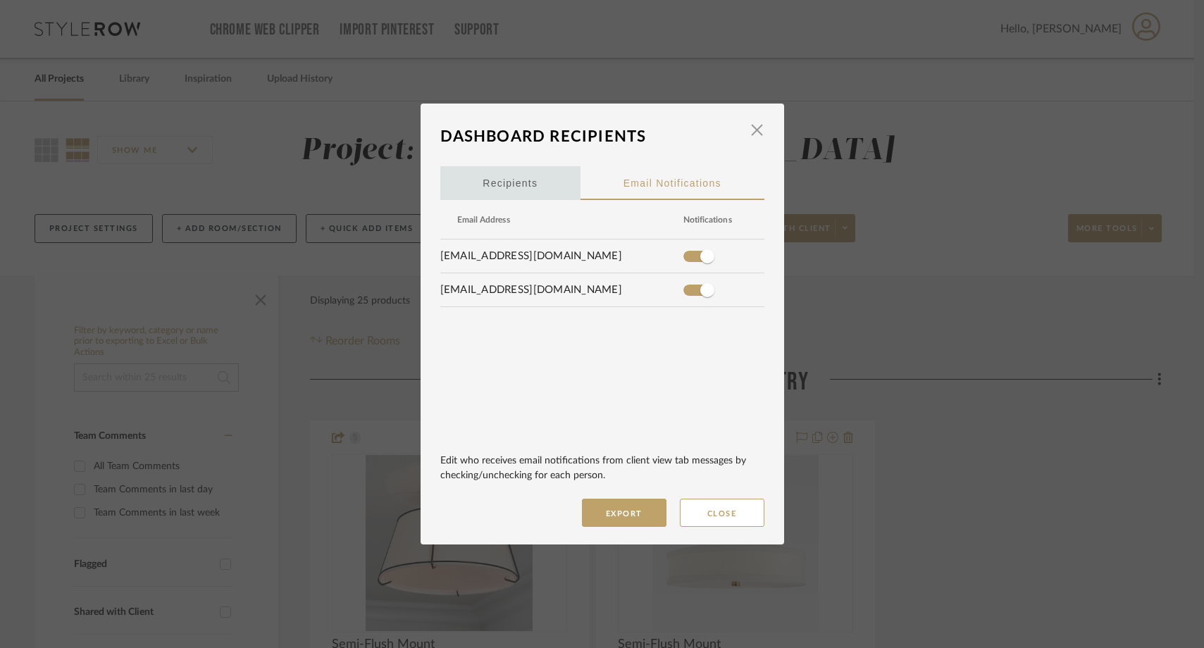
click at [541, 190] on div "Recipients" at bounding box center [510, 183] width 140 height 34
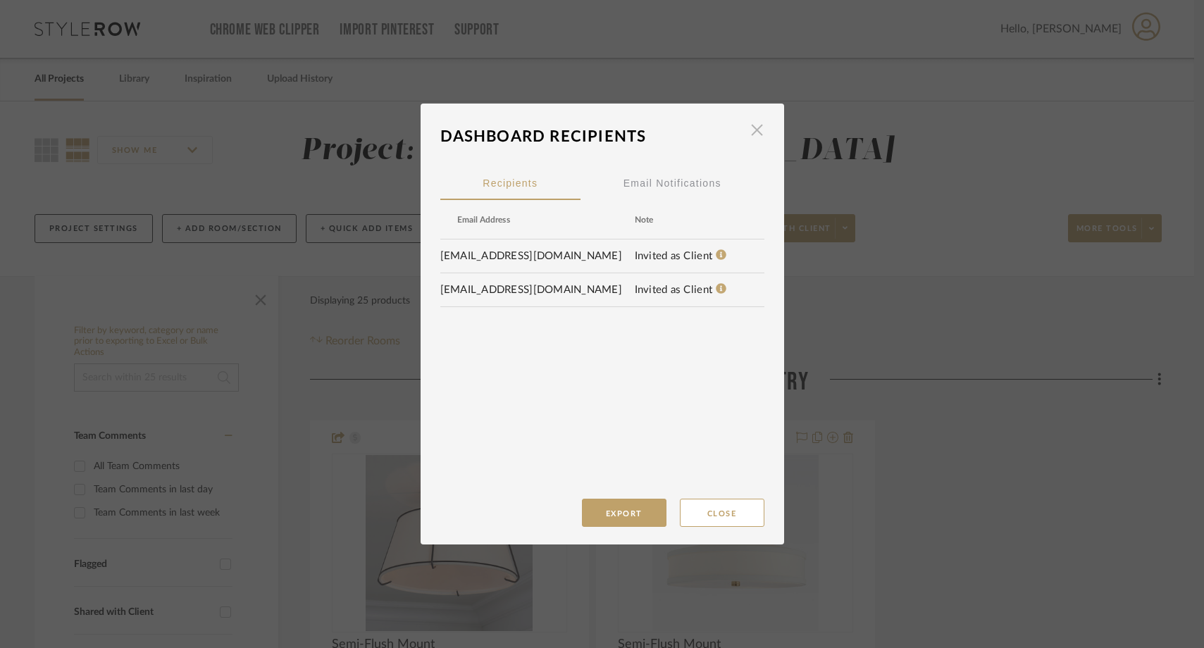
click at [758, 133] on span "button" at bounding box center [758, 130] width 28 height 28
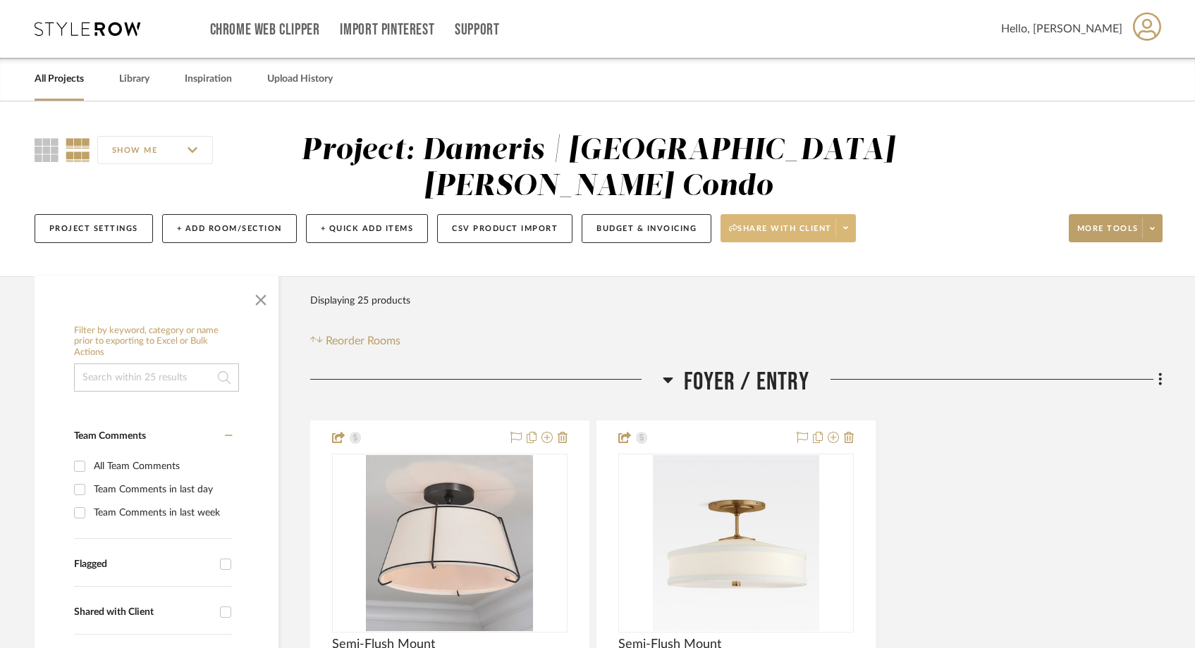
click at [845, 224] on icon at bounding box center [845, 228] width 5 height 8
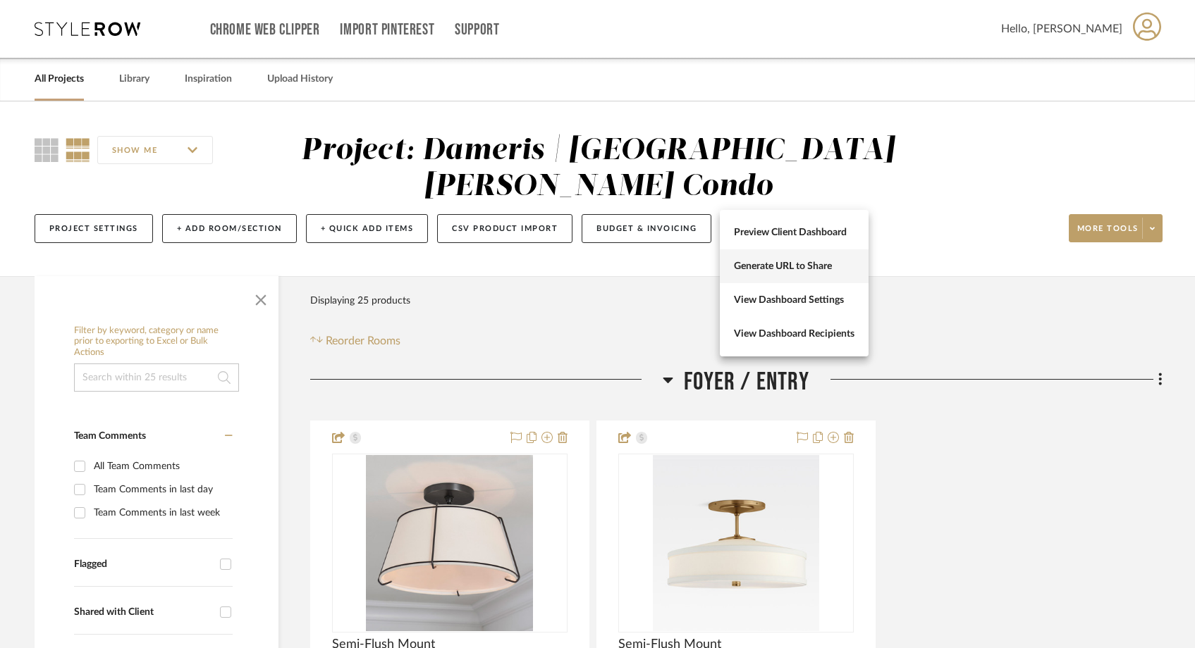
click at [779, 271] on span "Generate URL to Share" at bounding box center [794, 267] width 121 height 12
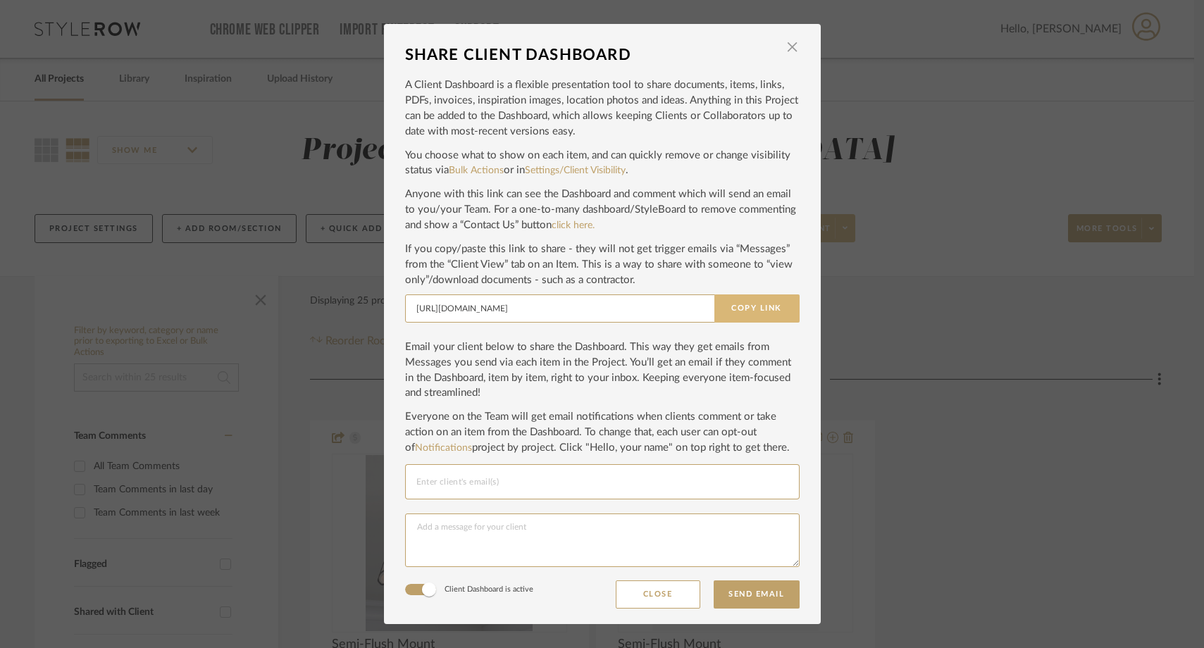
click at [758, 305] on button "Copy Link" at bounding box center [757, 309] width 85 height 28
click at [511, 482] on input "Email selection" at bounding box center [603, 482] width 372 height 17
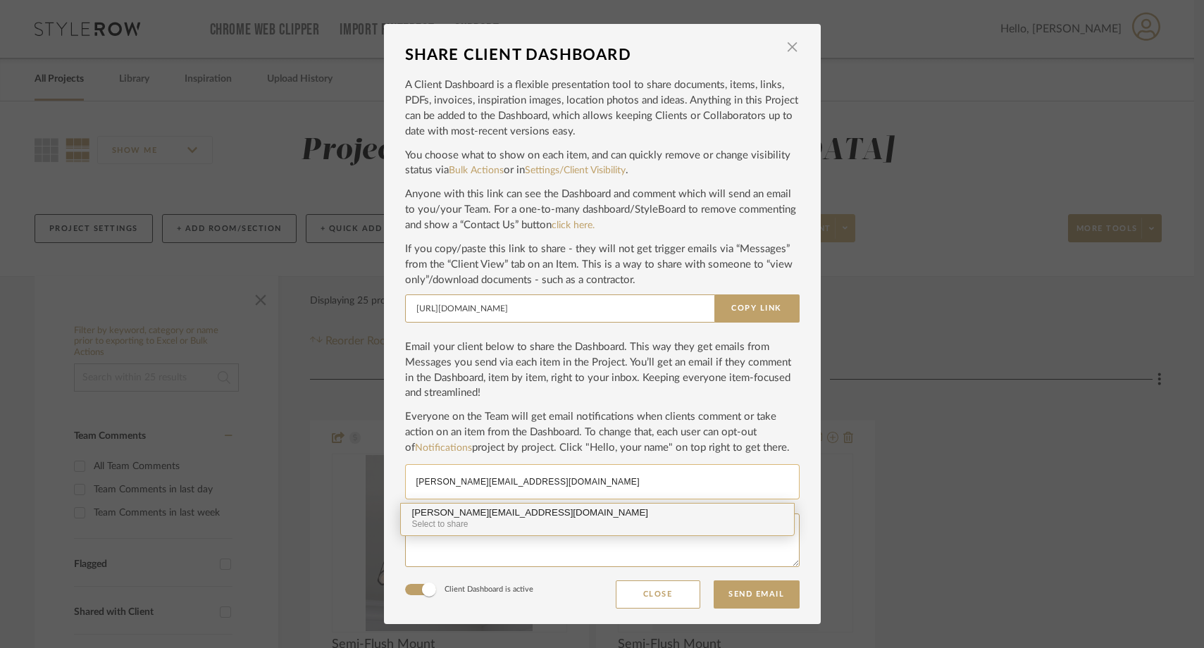
type input "stephanie@onyxandoakinteriors.com"
click at [468, 522] on div "Select to share" at bounding box center [597, 524] width 371 height 13
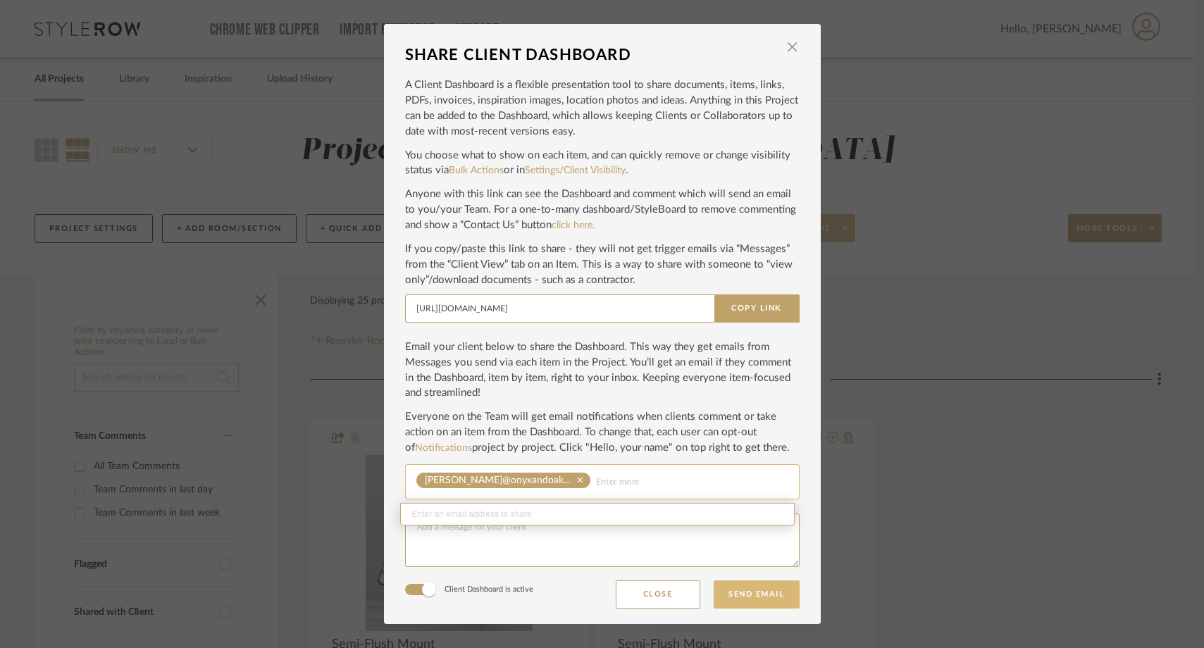
click at [736, 592] on button "Send Email" at bounding box center [757, 595] width 86 height 28
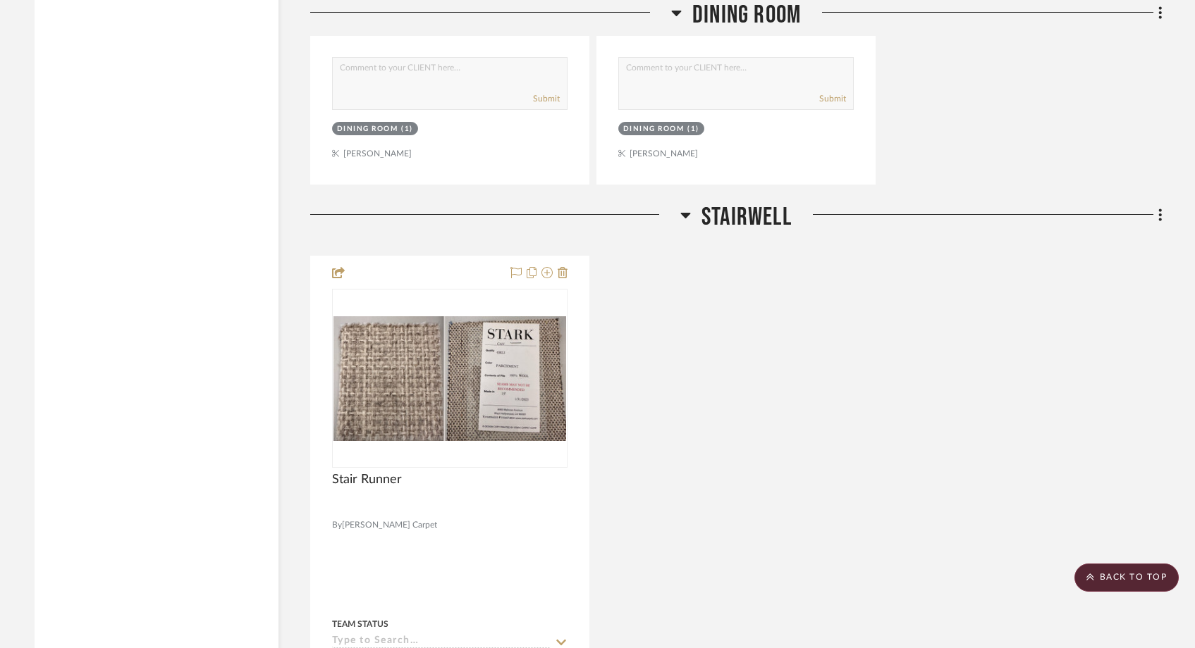
scroll to position [3558, 0]
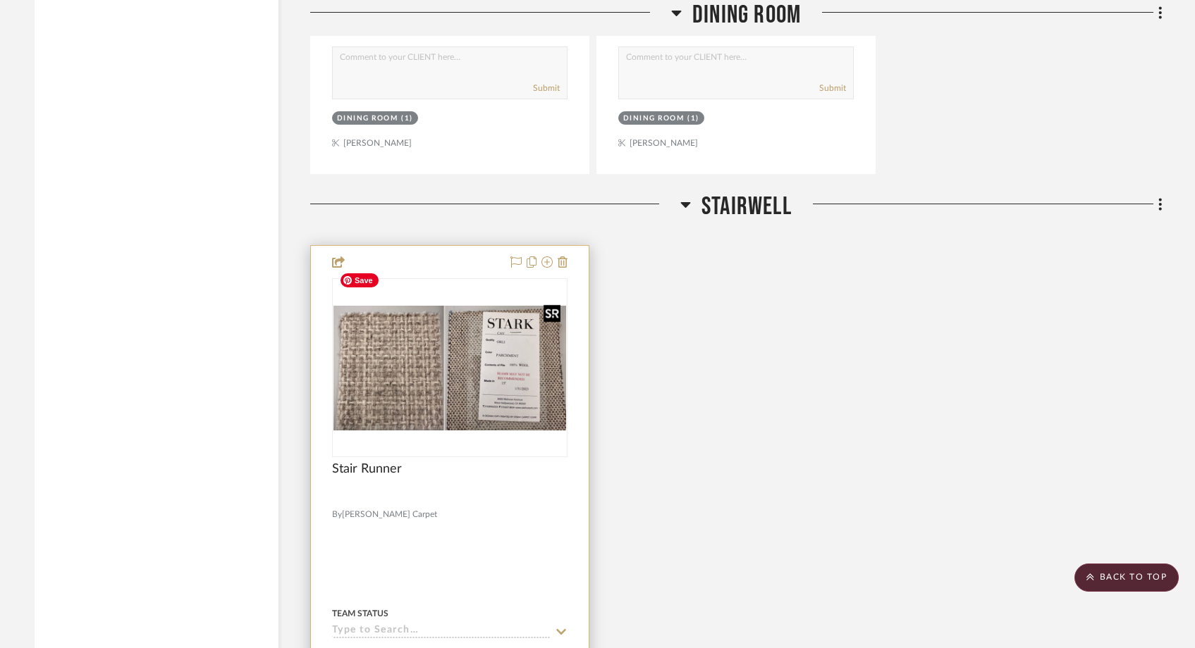
click at [0, 0] on img at bounding box center [0, 0] width 0 height 0
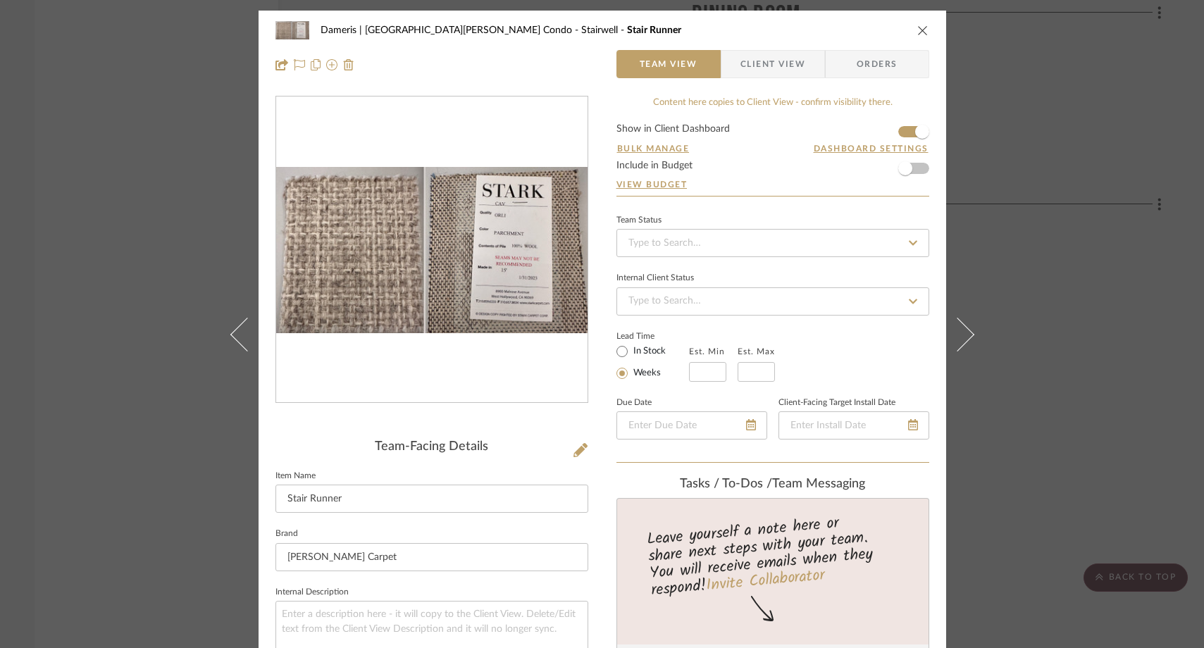
drag, startPoint x: 452, startPoint y: 300, endPoint x: 125, endPoint y: 1, distance: 443.5
click at [0, 0] on div "Dameris | Santa Monica Condo Stairwell Stair Runner Team View Client View Order…" at bounding box center [602, 324] width 1204 height 648
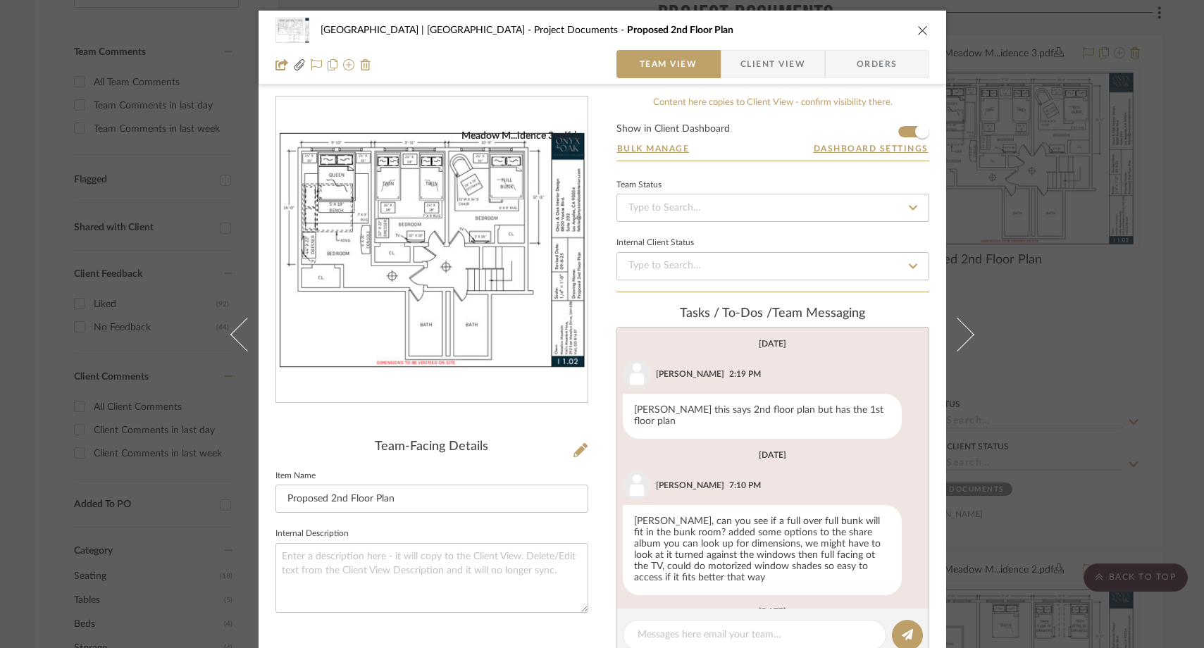
scroll to position [116, 0]
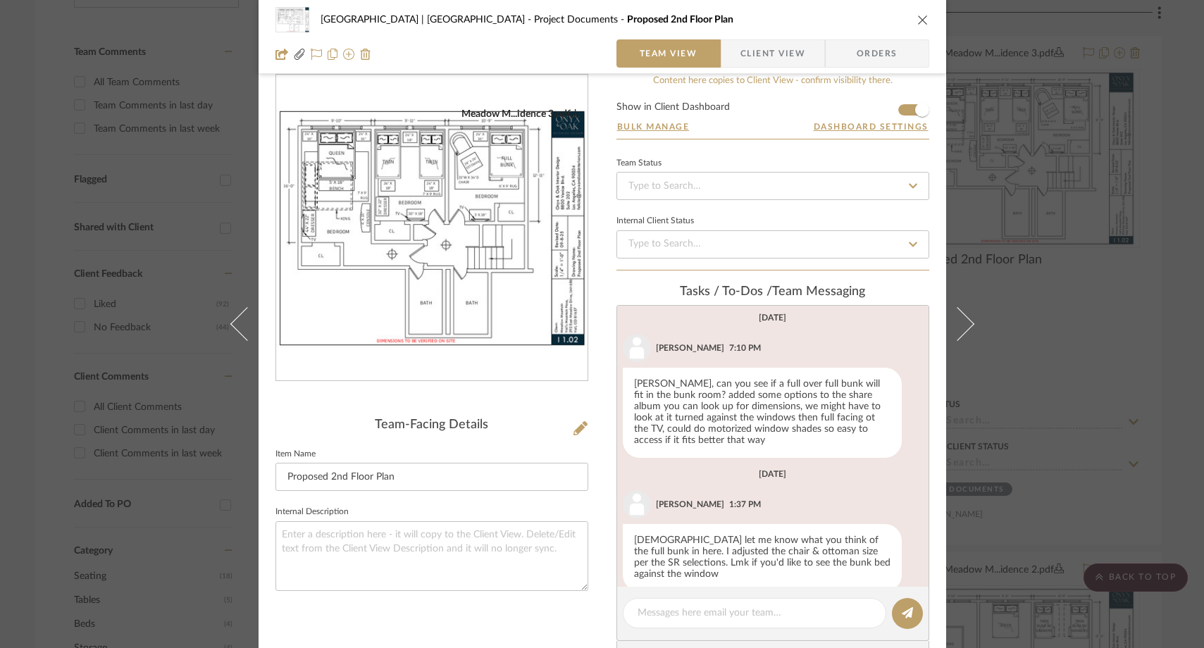
click at [919, 18] on icon "close" at bounding box center [923, 19] width 11 height 11
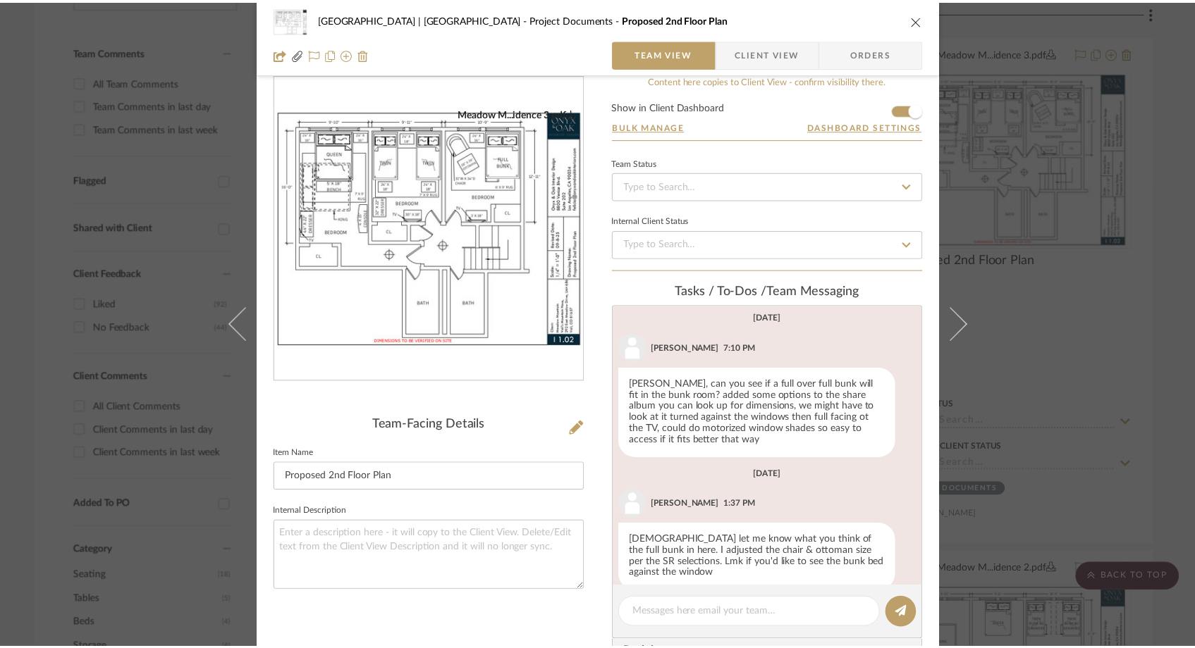
scroll to position [384, 0]
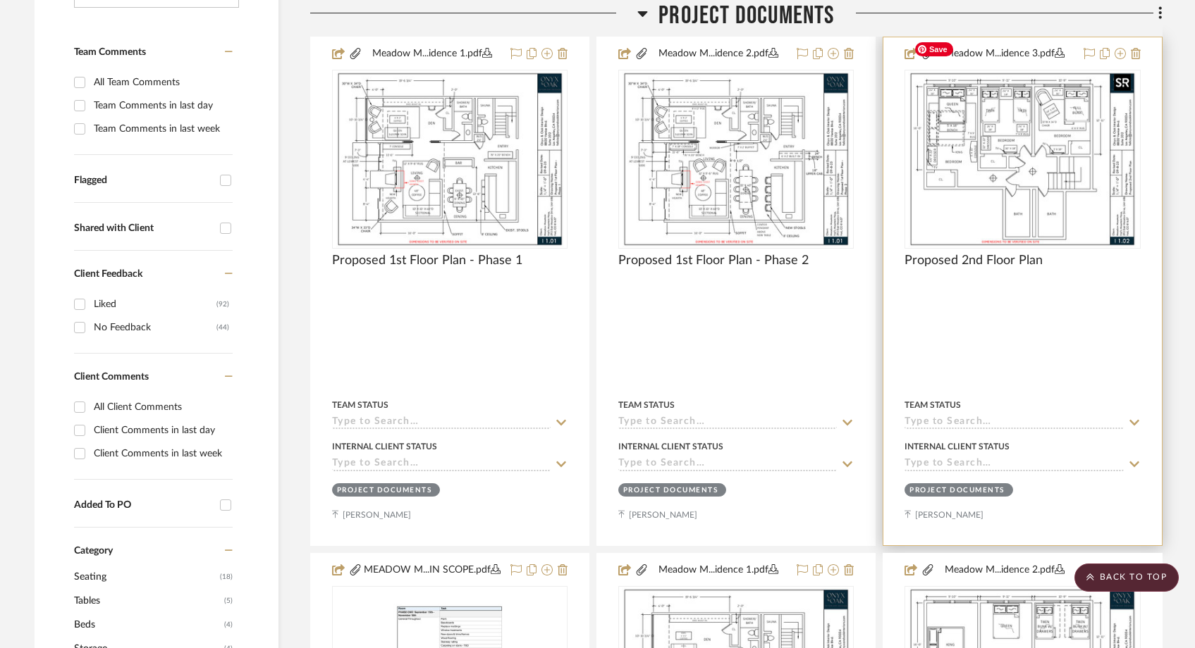
click at [1038, 186] on img "0" at bounding box center [1022, 159] width 228 height 176
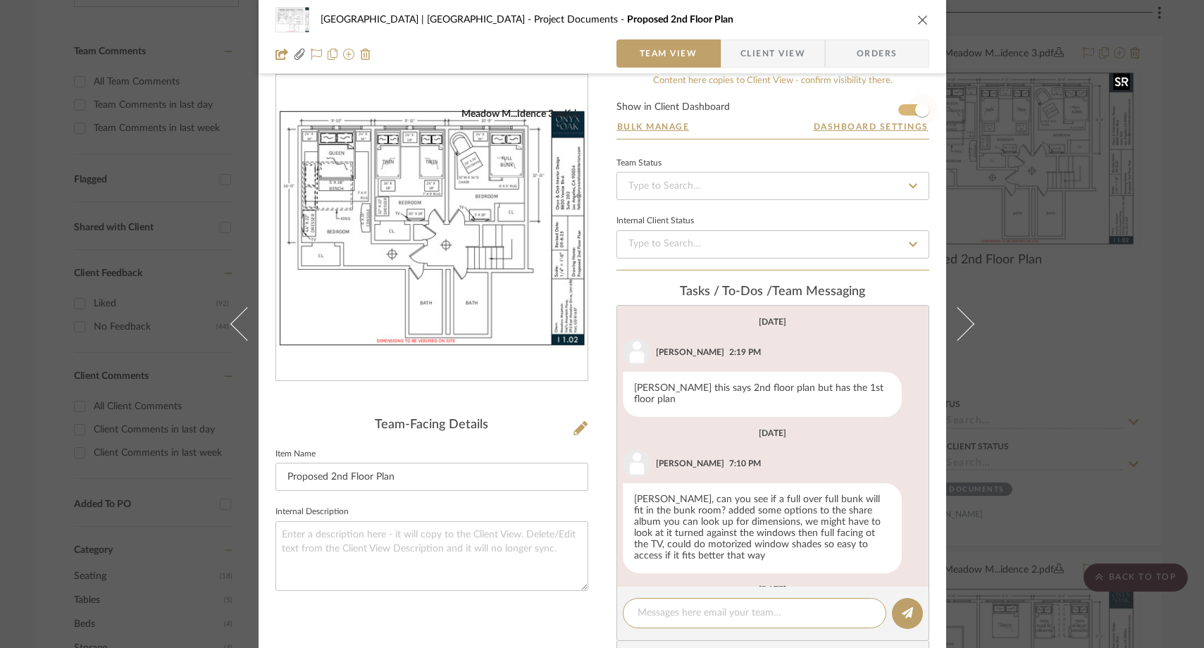
scroll to position [116, 0]
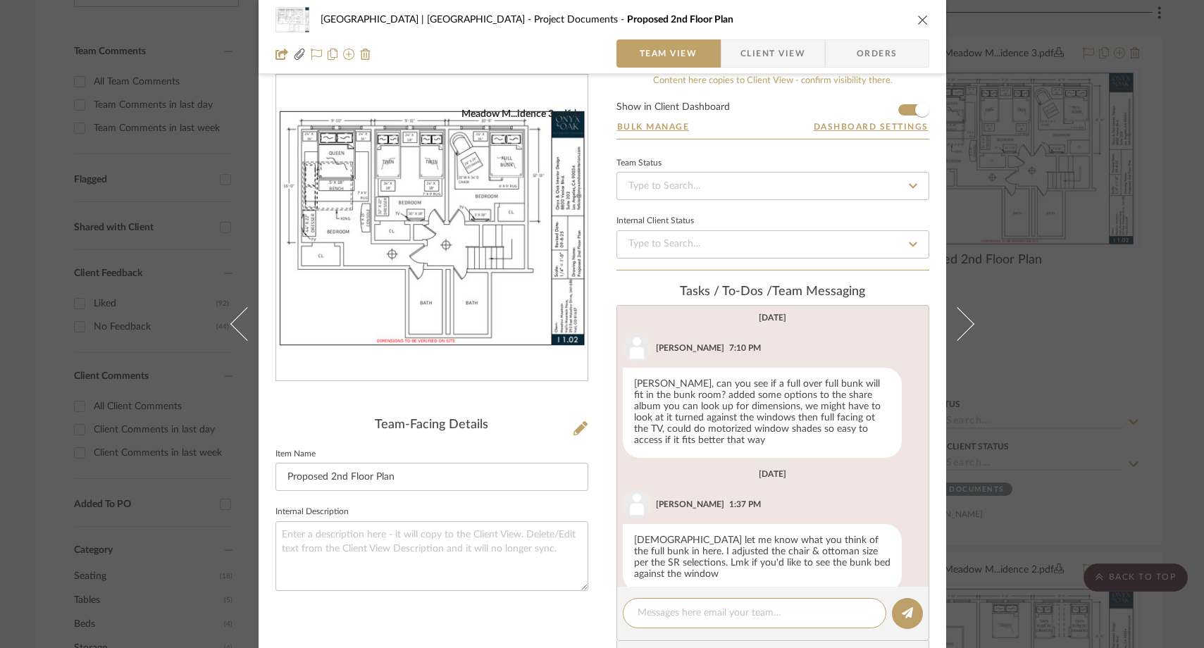
click at [434, 323] on img "0" at bounding box center [432, 228] width 312 height 241
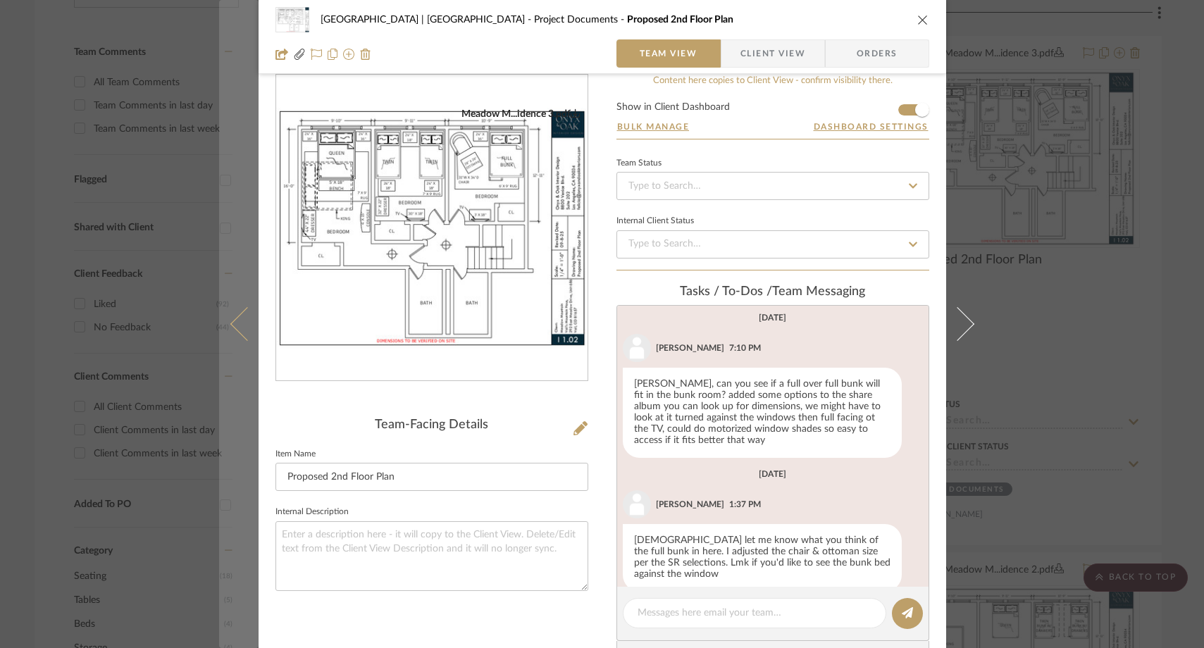
click at [241, 312] on icon at bounding box center [247, 324] width 34 height 34
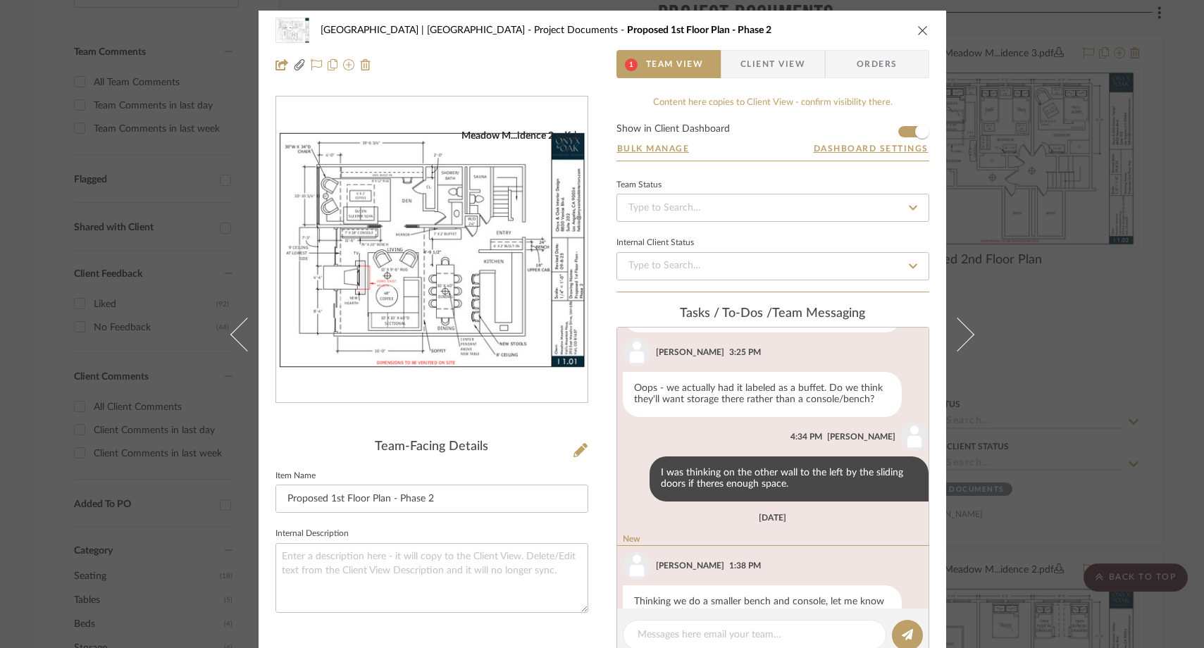
scroll to position [145, 0]
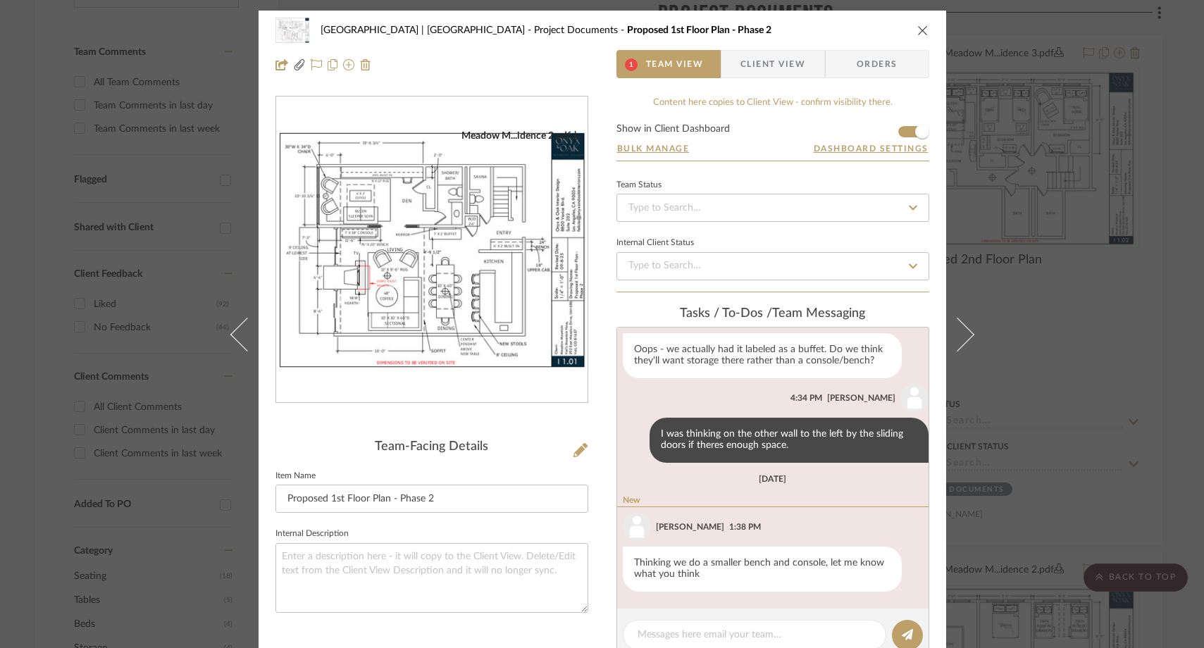
click at [500, 238] on img "0" at bounding box center [432, 250] width 312 height 241
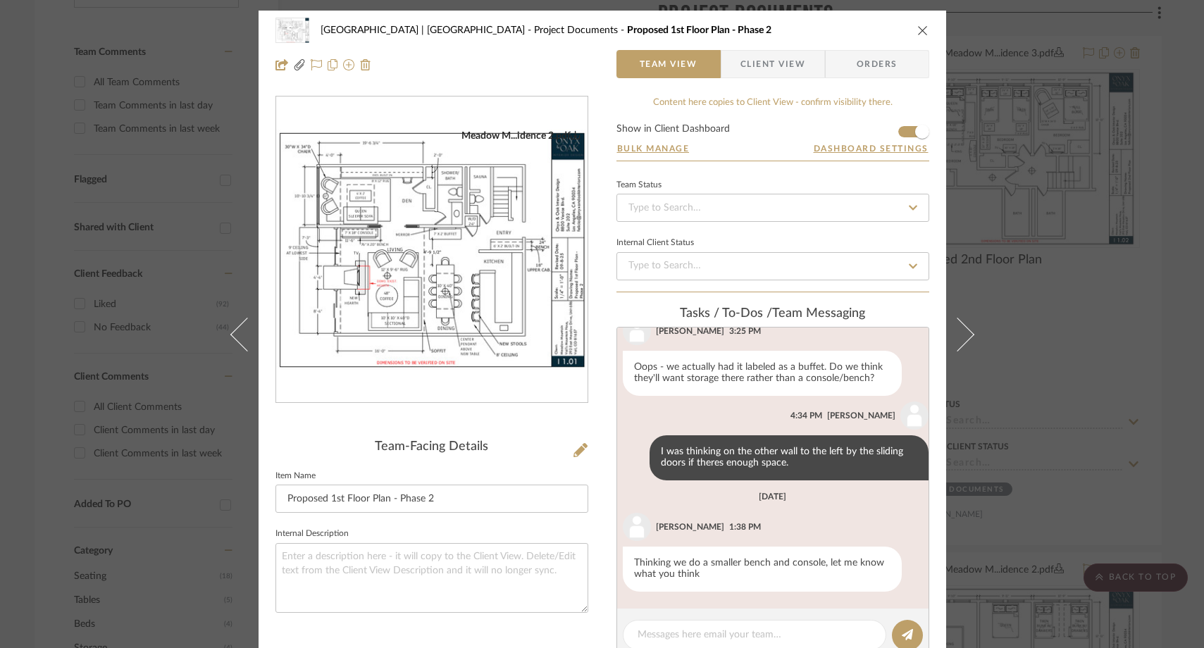
scroll to position [128, 0]
click at [918, 30] on icon "close" at bounding box center [923, 30] width 11 height 11
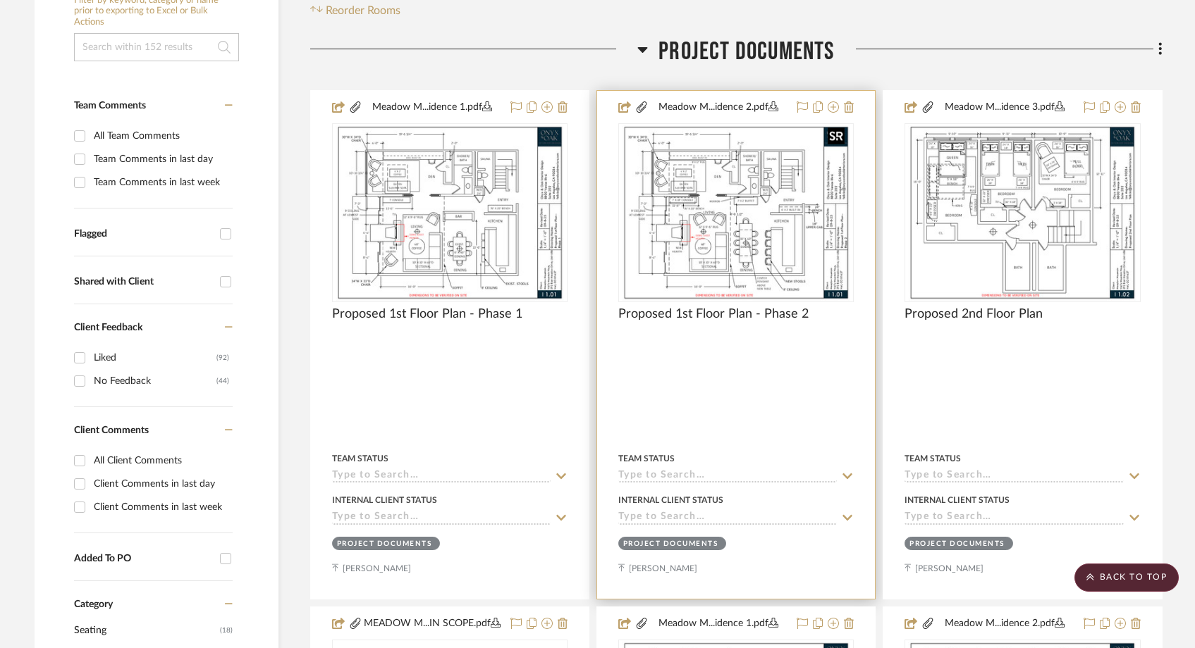
scroll to position [307, 0]
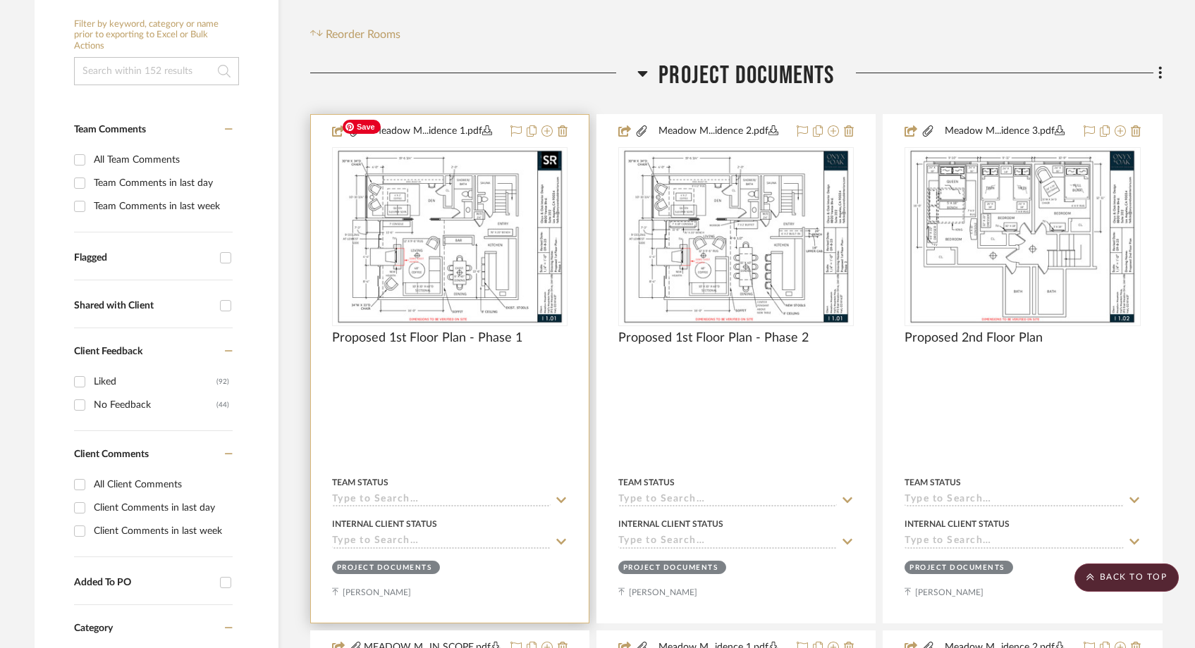
click at [429, 185] on img "0" at bounding box center [449, 237] width 228 height 176
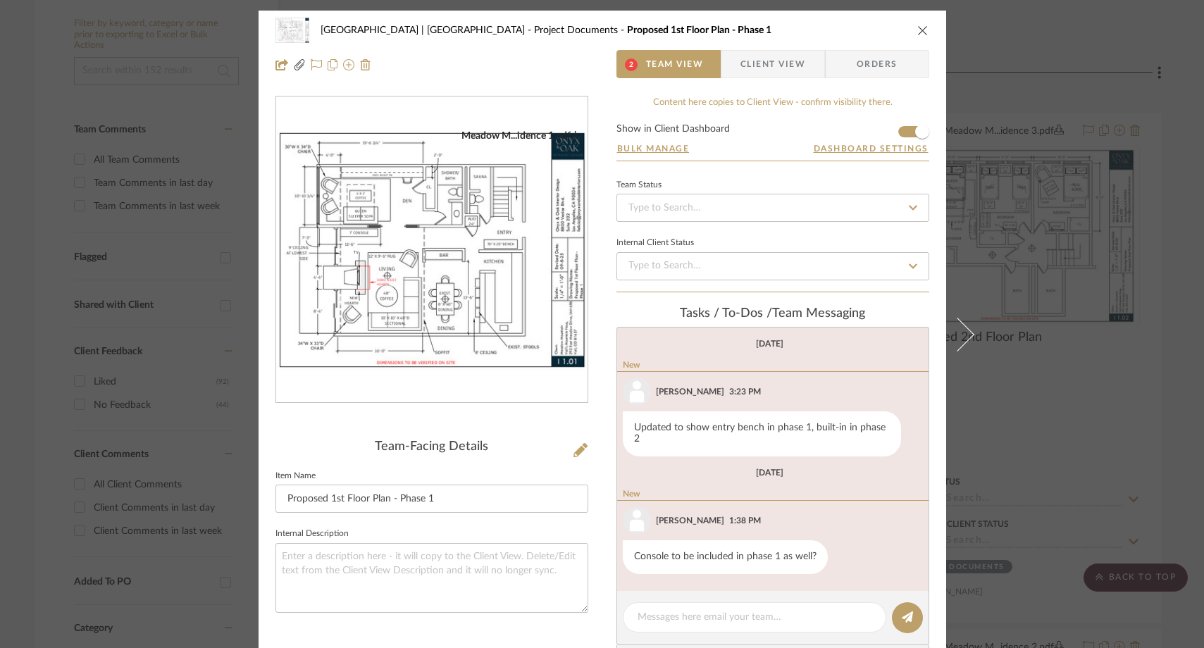
click at [507, 233] on img "0" at bounding box center [432, 250] width 312 height 241
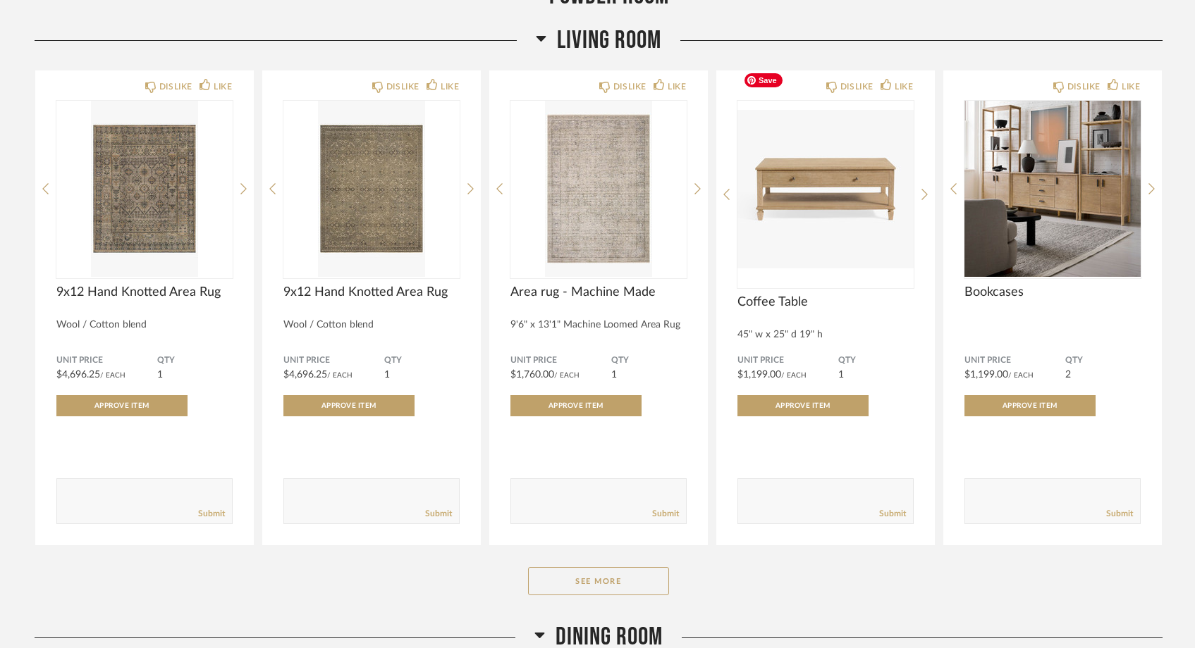
scroll to position [1307, 0]
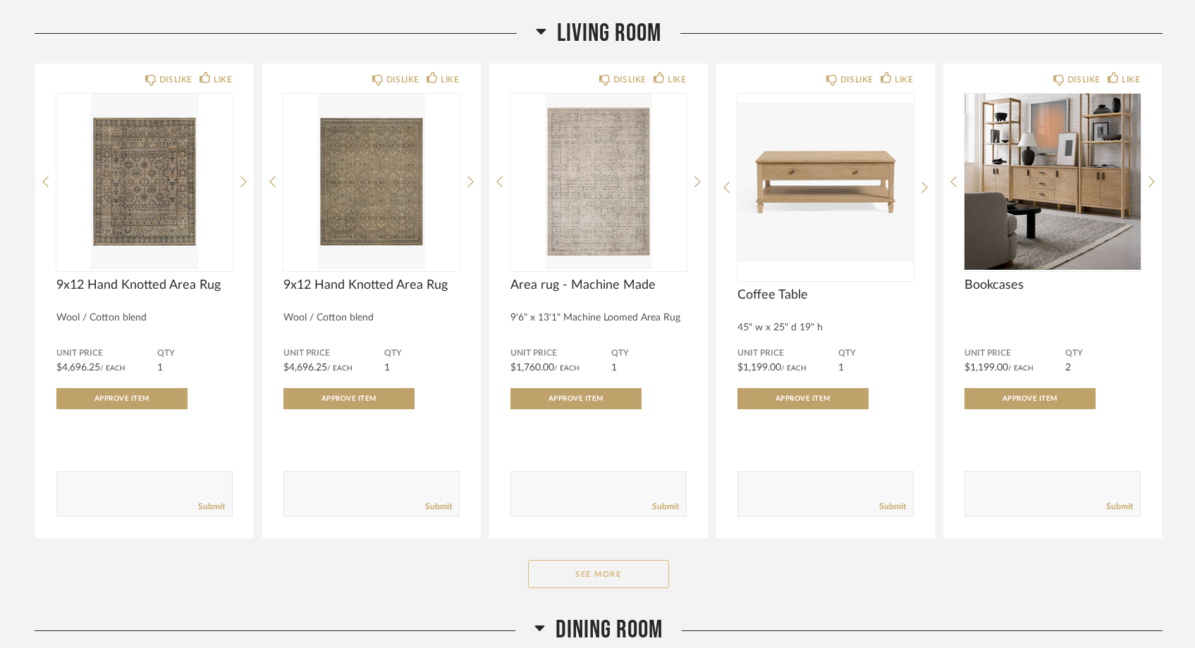
click at [631, 560] on button "See More" at bounding box center [598, 574] width 141 height 28
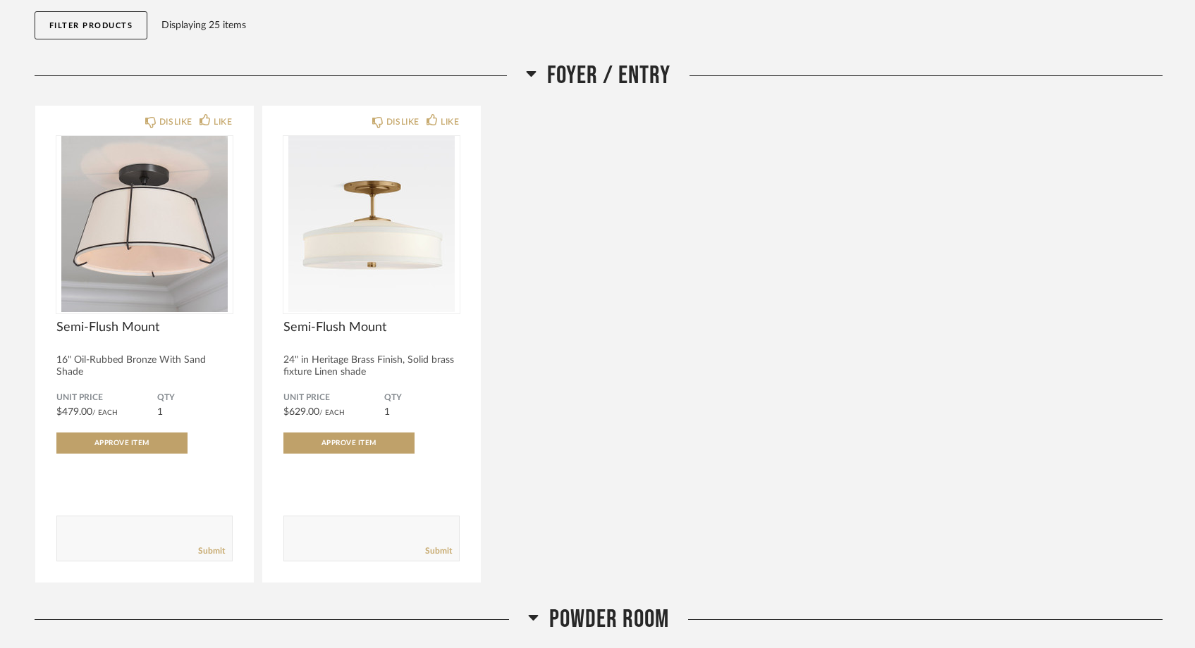
scroll to position [0, 0]
